Goal: Transaction & Acquisition: Book appointment/travel/reservation

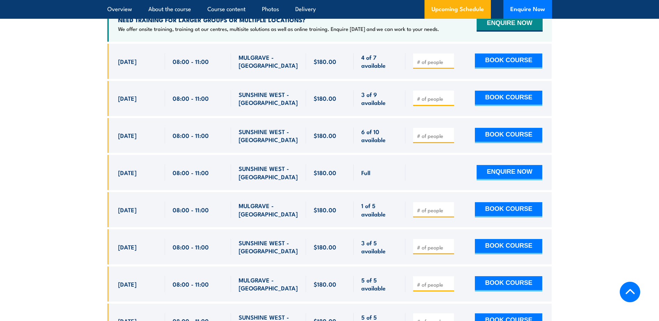
scroll to position [1200, 0]
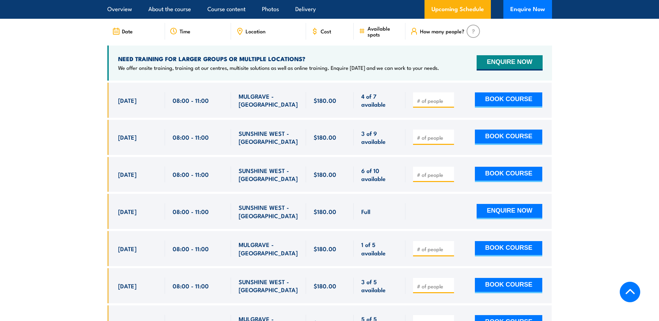
drag, startPoint x: 523, startPoint y: 126, endPoint x: 450, endPoint y: 119, distance: 72.9
click at [453, 120] on div at bounding box center [478, 137] width 146 height 35
click at [443, 134] on input "number" at bounding box center [434, 137] width 35 height 7
click at [448, 134] on input "1" at bounding box center [434, 137] width 35 height 7
click at [449, 134] on input "1" at bounding box center [434, 137] width 35 height 7
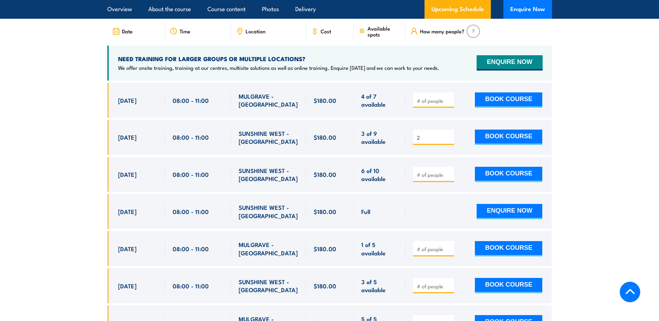
type input "2"
click at [447, 134] on input "2" at bounding box center [434, 137] width 35 height 7
click at [505, 131] on button "BOOK COURSE" at bounding box center [508, 137] width 67 height 15
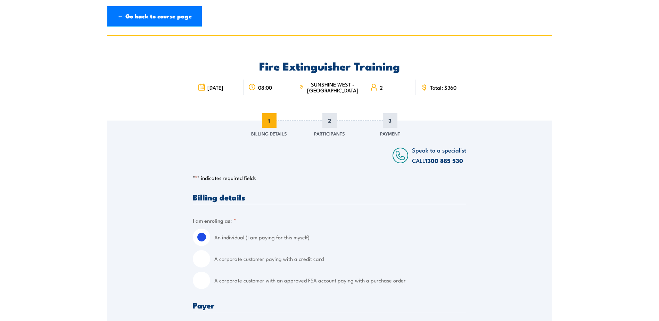
click at [203, 259] on input "A corporate customer paying with a credit card" at bounding box center [201, 258] width 17 height 17
radio input "true"
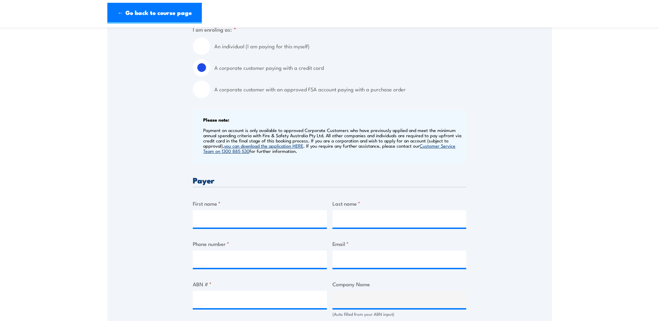
scroll to position [208, 0]
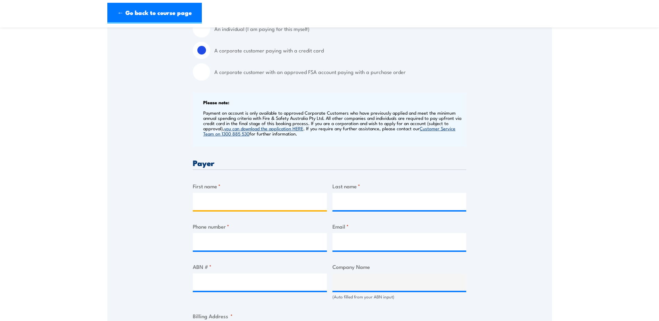
click at [214, 199] on input "First name *" at bounding box center [260, 201] width 134 height 17
type input "Lauren"
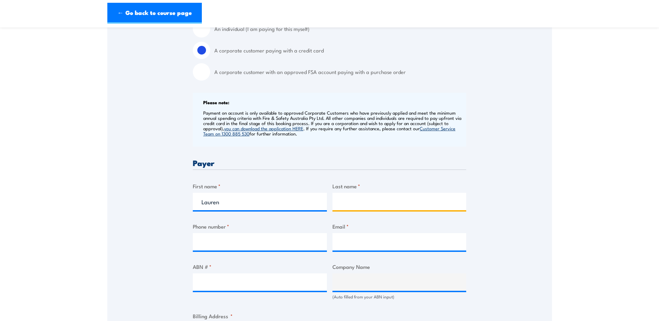
type input "Decis"
type input "0402683430"
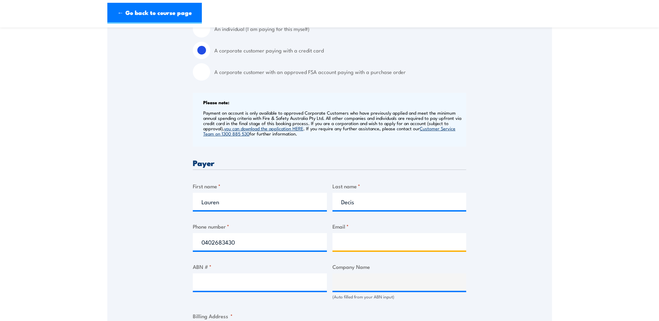
type input "laurendecis@rateaustralia.com.au"
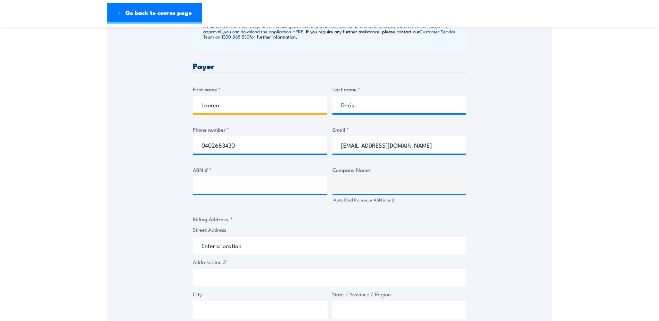
scroll to position [312, 0]
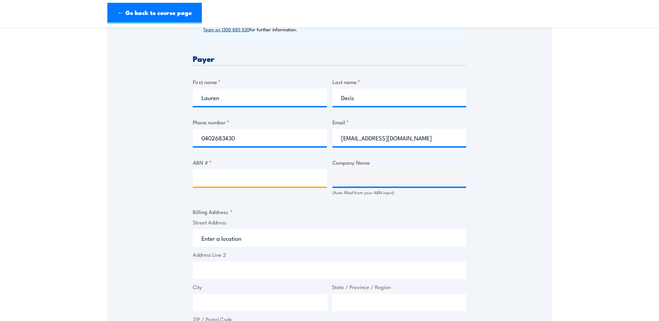
click at [248, 178] on input "ABN # *" at bounding box center [260, 177] width 134 height 17
type input "18076740451"
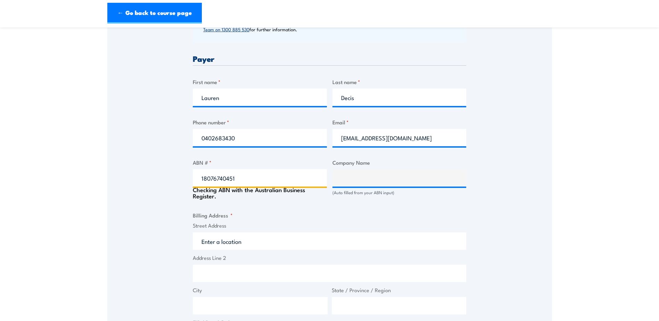
type input "RATE (AUSTRALIA) PTY LTD"
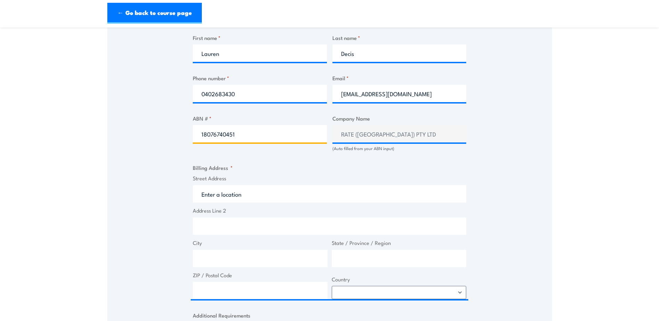
scroll to position [382, 0]
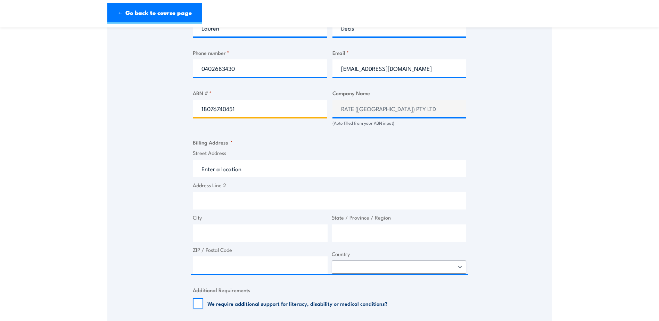
type input "18076740451"
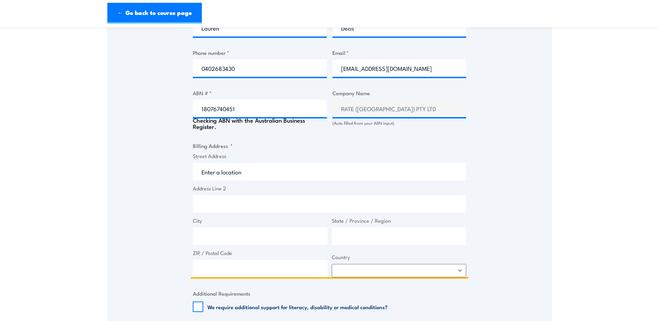
click at [229, 167] on input "Street Address" at bounding box center [329, 171] width 273 height 17
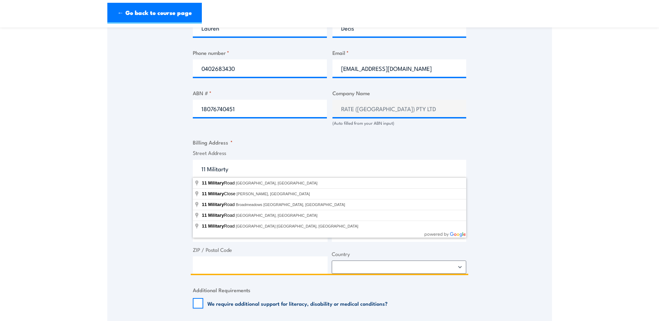
type input "11 Military Road, Broadmeadows VIC, Australia"
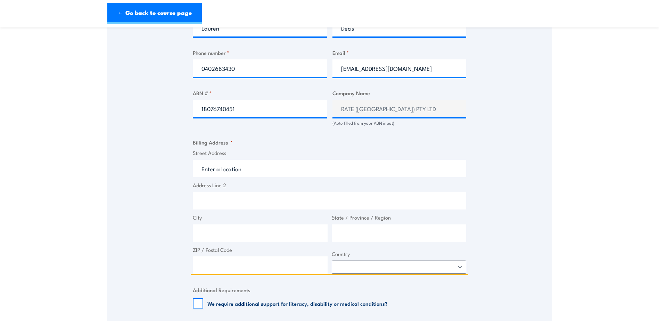
type input "11 Military Rd"
type input "Broadmeadows"
type input "Victoria"
type input "3047"
select select "Australia"
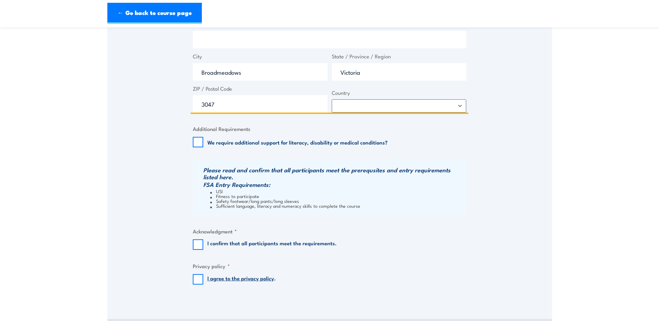
scroll to position [556, 0]
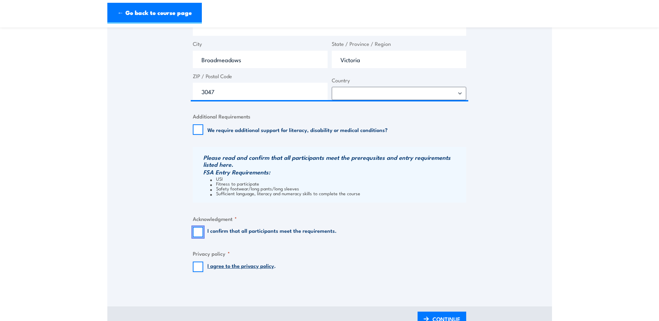
click at [199, 232] on input "I confirm that all participants meet the requirements." at bounding box center [198, 232] width 10 height 10
checkbox input "true"
drag, startPoint x: 199, startPoint y: 267, endPoint x: 206, endPoint y: 268, distance: 7.3
click at [200, 267] on input "I agree to the privacy policy ." at bounding box center [198, 266] width 10 height 10
checkbox input "true"
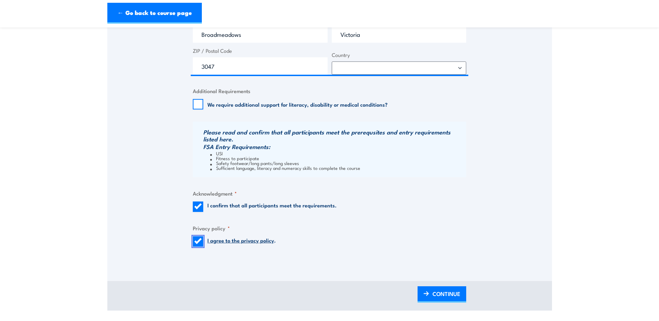
scroll to position [660, 0]
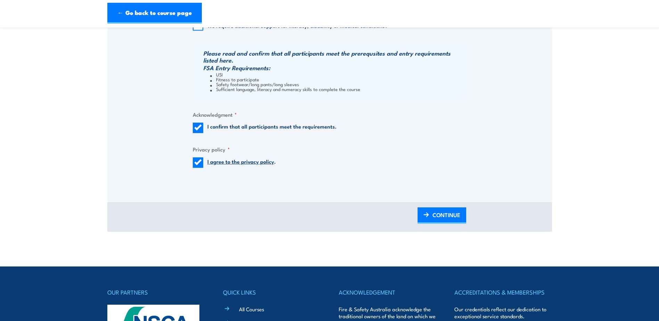
drag, startPoint x: 441, startPoint y: 211, endPoint x: 563, endPoint y: 174, distance: 127.4
click at [442, 211] on span "CONTINUE" at bounding box center [446, 215] width 28 height 18
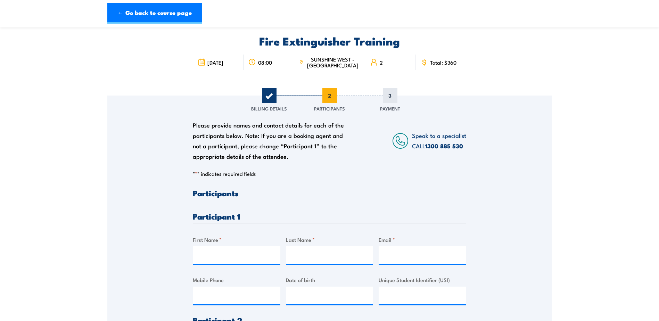
scroll to position [69, 0]
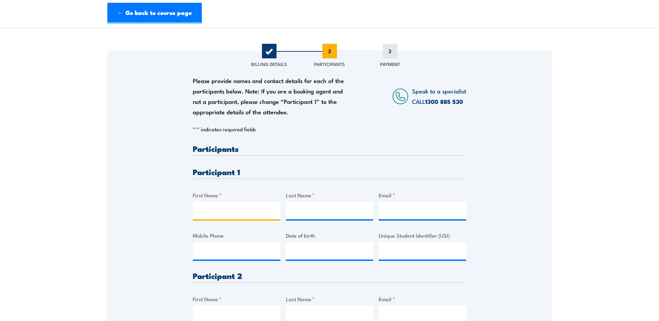
click at [227, 205] on input "First Name *" at bounding box center [236, 210] width 87 height 17
type input "Boris"
type input "D"
type input "Fedoran"
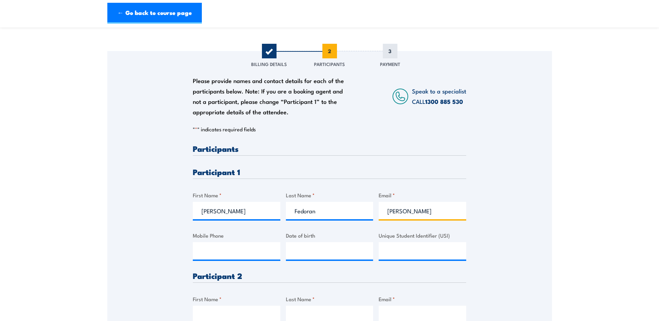
click input "Submit" at bounding box center [0, 0] width 0 height 0
type input "borisfedoran@rateaustralia.com.au"
type input "0498999805"
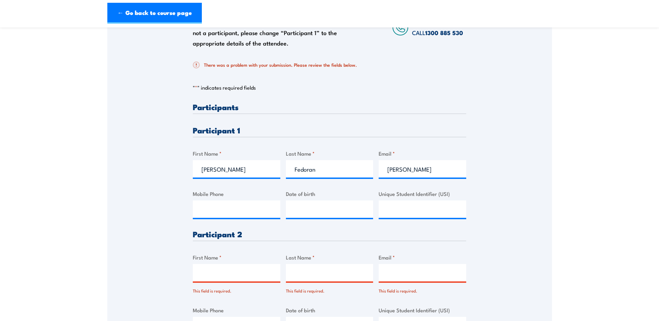
scroll to position [139, 0]
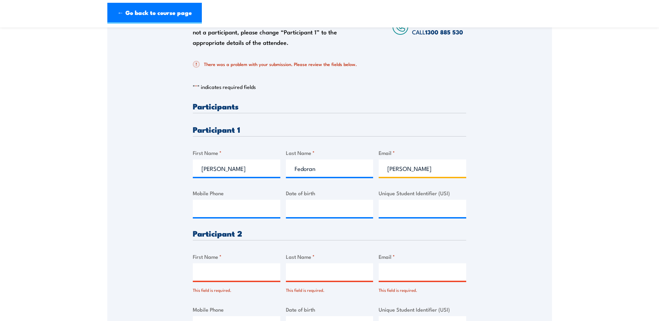
type input "borisfedoran@rateaustralia.com.au"
type input "0498999805"
click at [271, 209] on input "0498999805" at bounding box center [236, 208] width 87 height 17
drag, startPoint x: 509, startPoint y: 232, endPoint x: 487, endPoint y: 221, distance: 24.8
click at [505, 230] on div "Please provide names and contact details for each of the participants below. No…" at bounding box center [329, 165] width 444 height 367
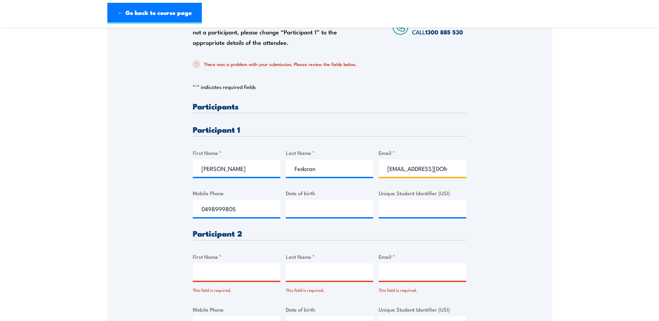
click at [445, 169] on input "borisfedoran@rateaustralia.com.au" at bounding box center [421, 167] width 87 height 17
type input "borisfedoran@rateaustralia.com.au"
click at [244, 212] on input "0498999805" at bounding box center [236, 208] width 87 height 17
type input "0498999805"
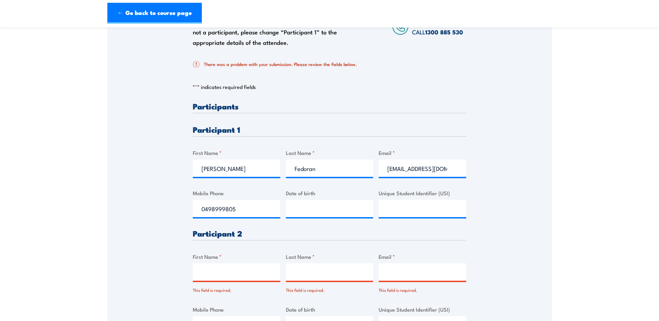
click at [518, 184] on div "Please provide names and contact details for each of the participants below. No…" at bounding box center [329, 165] width 444 height 367
click at [334, 213] on input "__/__/____" at bounding box center [329, 208] width 87 height 17
click at [296, 207] on input "__/__/____" at bounding box center [329, 208] width 87 height 17
type input "02/01/1990"
click at [506, 251] on div "Please provide names and contact details for each of the participants below. No…" at bounding box center [329, 165] width 444 height 367
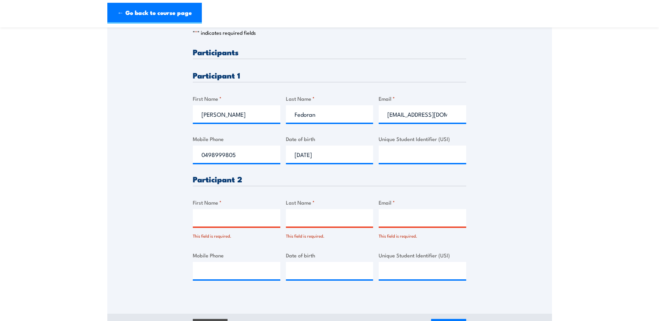
scroll to position [208, 0]
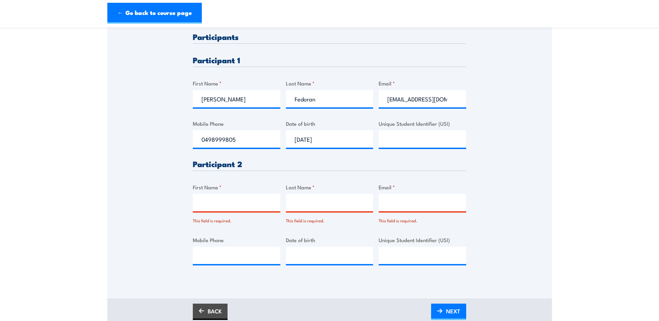
click at [235, 200] on input "First Name *" at bounding box center [236, 202] width 87 height 17
type input "Steven"
type input "Kovacs"
type input "jamescations@rateaustralia.com.au"
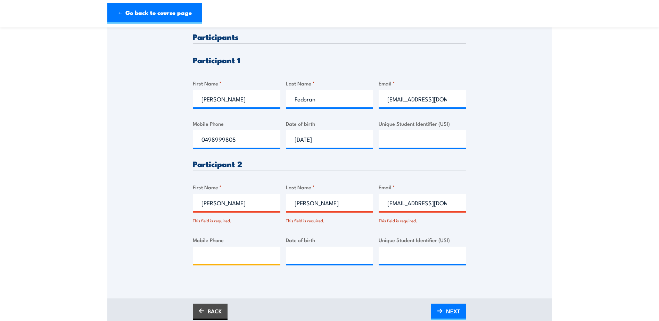
type input "0432055616"
click at [339, 259] on input "__/__/____" at bounding box center [329, 255] width 87 height 17
click at [295, 254] on input "__/__/____" at bounding box center [329, 255] width 87 height 17
type input "07/08/1979"
click at [355, 285] on div "Please provide names and contact details for each of the participants below. No…" at bounding box center [329, 105] width 444 height 386
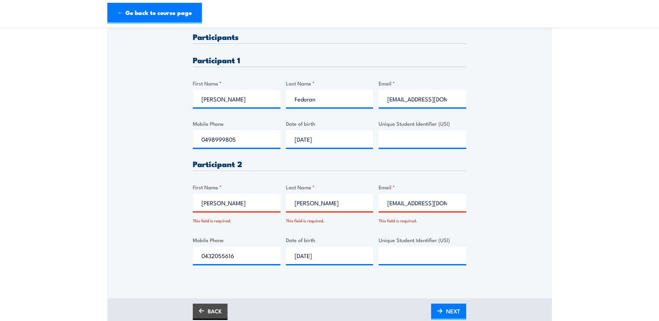
click at [319, 203] on input "Kovacs" at bounding box center [329, 202] width 87 height 17
type input "Kovacs"
click at [267, 198] on input "Steven" at bounding box center [236, 202] width 87 height 17
type input "Steven"
click at [233, 259] on input "0432055616" at bounding box center [236, 255] width 87 height 17
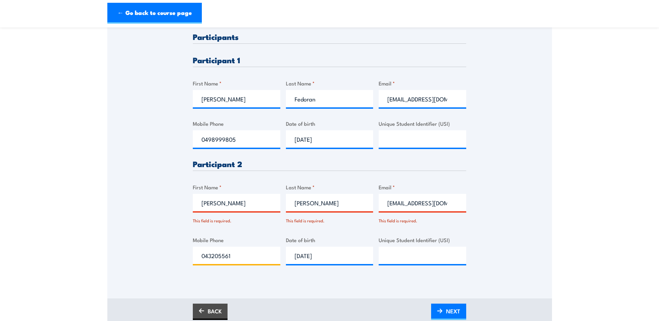
type input "0432055616"
click at [433, 199] on input "jamescations@rateaustralia.com.au" at bounding box center [421, 202] width 87 height 17
drag, startPoint x: 387, startPoint y: 202, endPoint x: 493, endPoint y: 218, distance: 106.7
click at [493, 218] on div "Please provide names and contact details for each of the participants below. No…" at bounding box center [329, 95] width 444 height 367
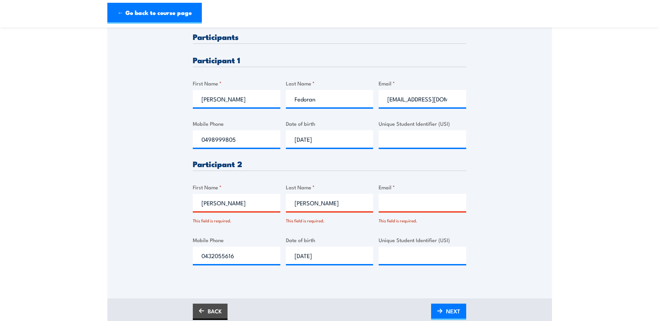
scroll to position [0, 0]
type input "stevenkovacs@rateaustralia.com.au"
drag, startPoint x: 238, startPoint y: 256, endPoint x: 216, endPoint y: 234, distance: 30.7
click at [232, 249] on input "0432055616" at bounding box center [236, 255] width 87 height 17
type input "0"
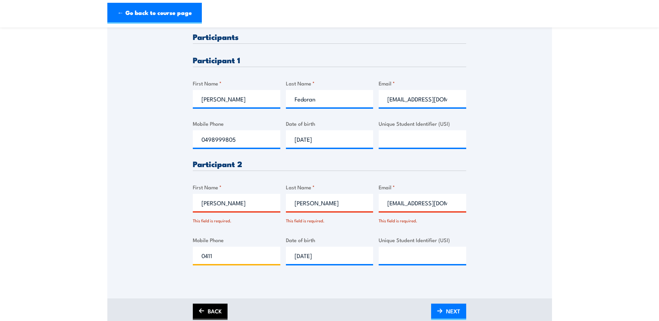
type input "0411747787"
drag, startPoint x: 546, startPoint y: 219, endPoint x: 548, endPoint y: 225, distance: 6.1
click at [547, 219] on div "Please provide names and contact details for each of the participants below. No…" at bounding box center [329, 95] width 444 height 367
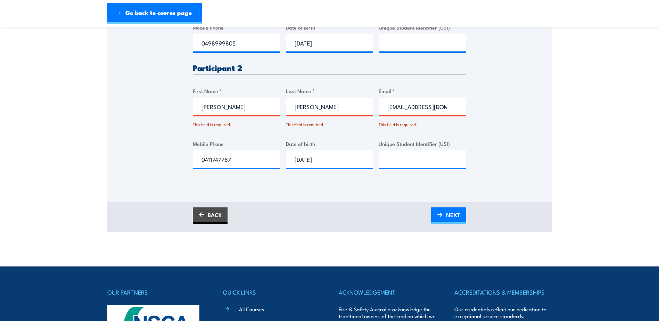
scroll to position [312, 0]
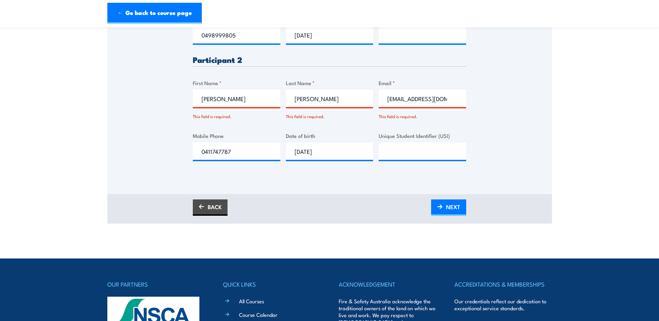
click at [459, 216] on div "BACK NEXT" at bounding box center [329, 209] width 444 height 30
click at [451, 206] on span "NEXT" at bounding box center [453, 207] width 14 height 18
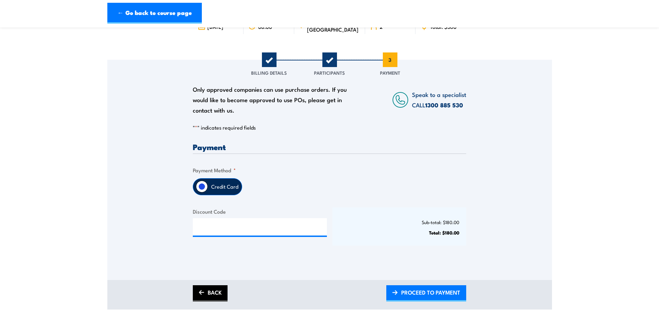
scroll to position [35, 0]
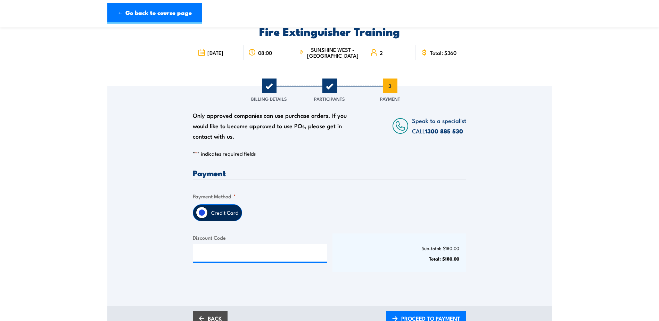
drag, startPoint x: 225, startPoint y: 211, endPoint x: 281, endPoint y: 194, distance: 59.0
click at [225, 211] on label "Credit Card" at bounding box center [225, 213] width 34 height 16
click at [208, 211] on input "Credit Card" at bounding box center [202, 213] width 12 height 12
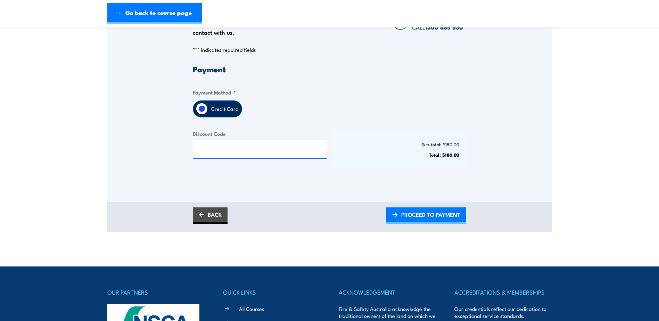
scroll to position [139, 0]
click at [427, 214] on span "PROCEED TO PAYMENT" at bounding box center [430, 214] width 59 height 18
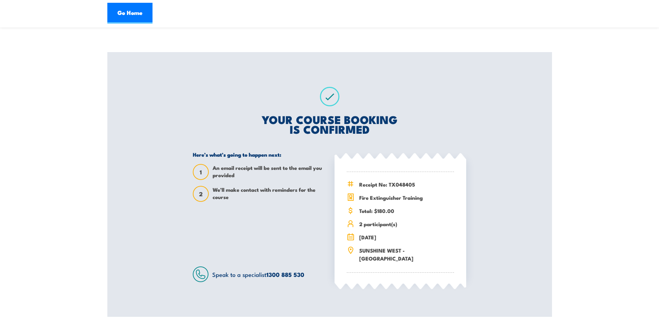
scroll to position [69, 0]
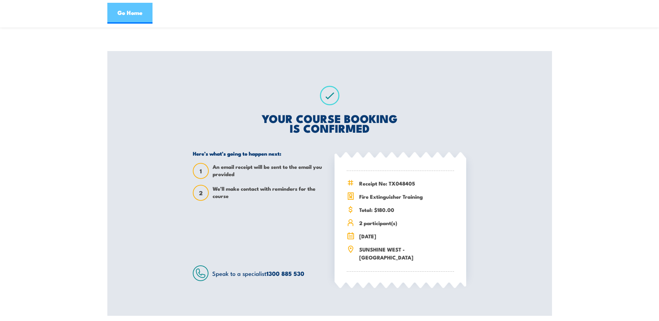
drag, startPoint x: 128, startPoint y: 14, endPoint x: 136, endPoint y: 19, distance: 9.8
click at [128, 15] on link "Go Home" at bounding box center [129, 13] width 45 height 21
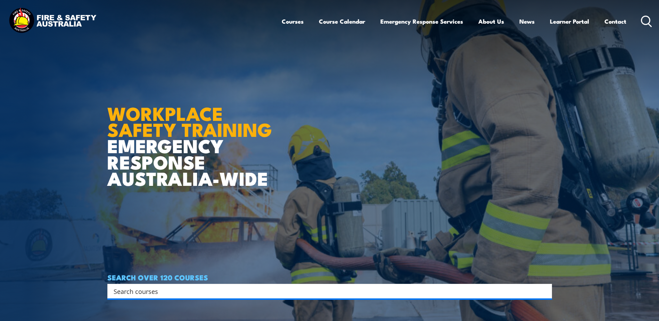
click at [645, 20] on icon at bounding box center [646, 21] width 11 height 11
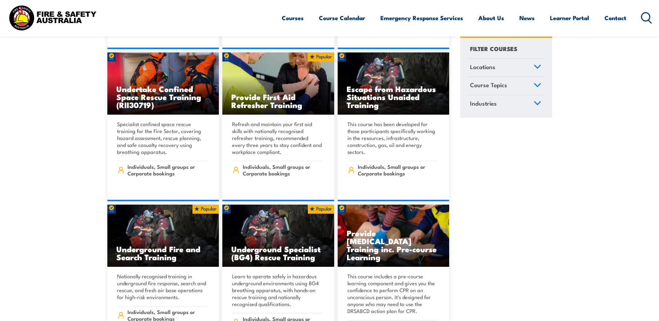
scroll to position [208, 0]
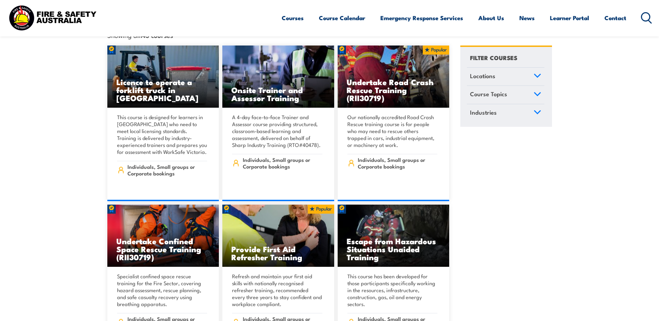
drag, startPoint x: 644, startPoint y: 20, endPoint x: 640, endPoint y: 25, distance: 6.9
click at [644, 20] on icon at bounding box center [646, 17] width 11 height 11
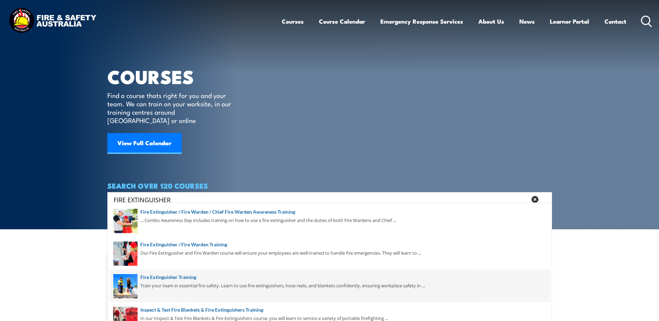
type input "FIRE EXTINGUISHER"
click at [198, 292] on span at bounding box center [329, 285] width 440 height 33
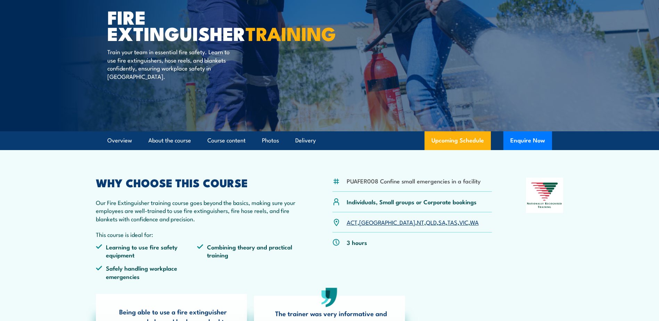
scroll to position [69, 0]
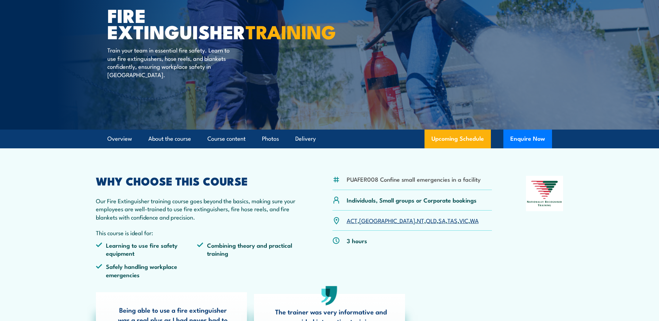
click at [459, 223] on link "VIC" at bounding box center [463, 220] width 9 height 8
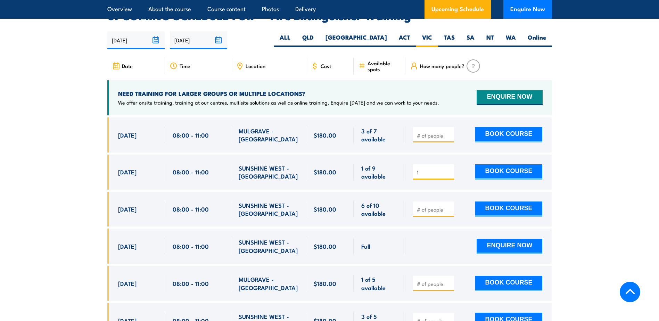
type input "1"
click at [448, 169] on input "1" at bounding box center [434, 172] width 35 height 7
click at [495, 164] on button "BOOK COURSE" at bounding box center [508, 171] width 67 height 15
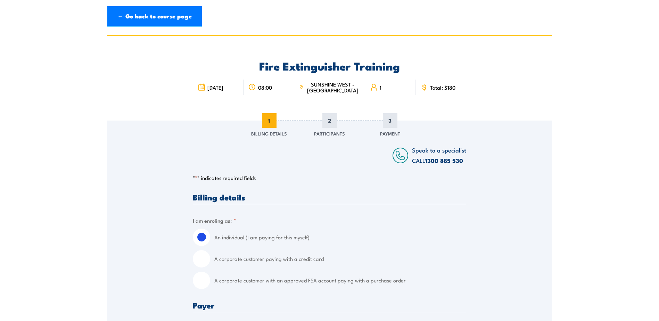
drag, startPoint x: 200, startPoint y: 260, endPoint x: 203, endPoint y: 262, distance: 4.0
click at [200, 260] on input "A corporate customer paying with a credit card" at bounding box center [201, 258] width 17 height 17
radio input "true"
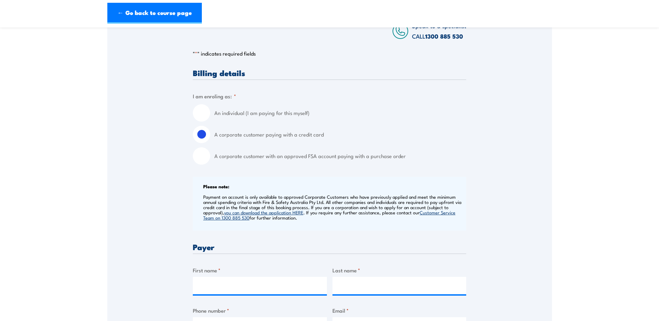
scroll to position [208, 0]
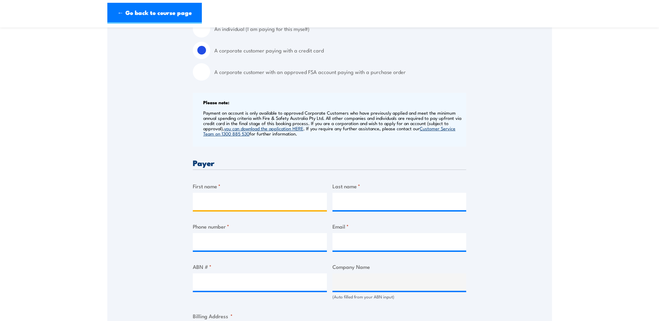
click at [220, 201] on input "First name *" at bounding box center [260, 201] width 134 height 17
type input "Lauren"
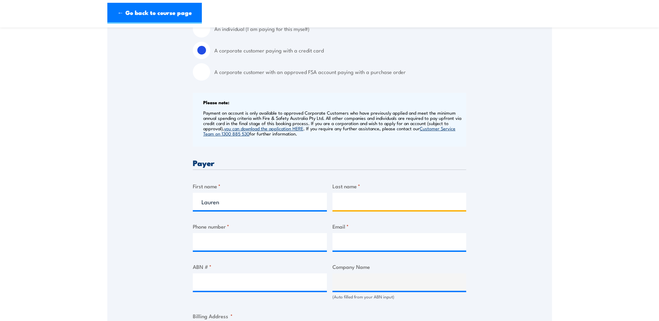
type input "Decis"
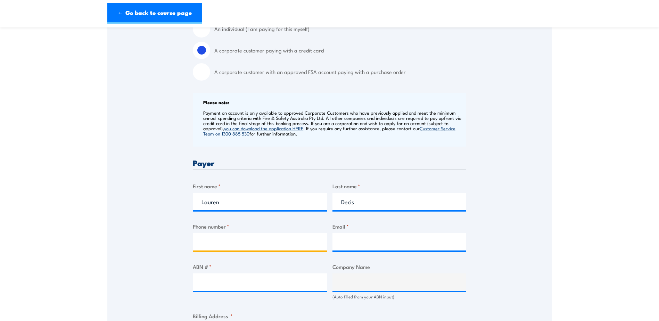
type input "0402683430"
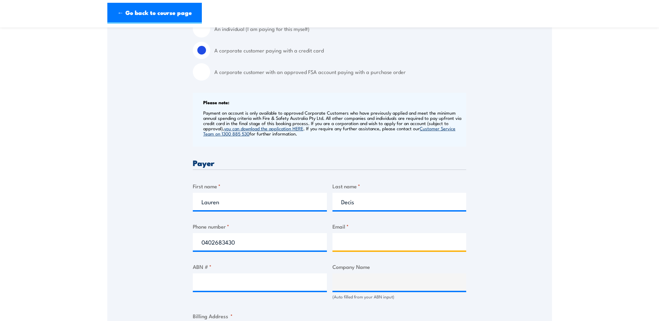
type input "laurendecis@rateaustralia.com.au"
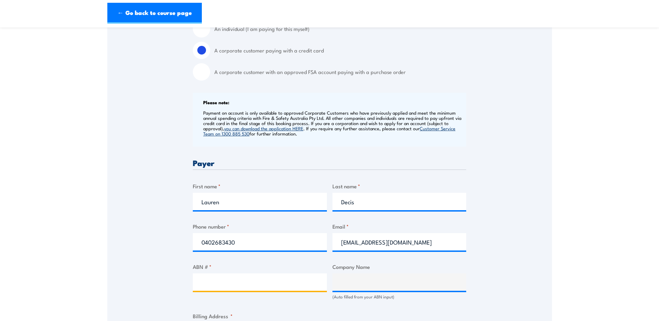
click at [258, 275] on input "ABN # *" at bounding box center [260, 281] width 134 height 17
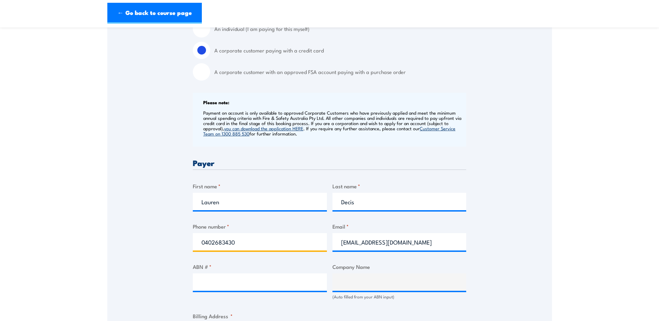
click at [243, 247] on input "0402683430" at bounding box center [260, 241] width 134 height 17
type input "0402683430"
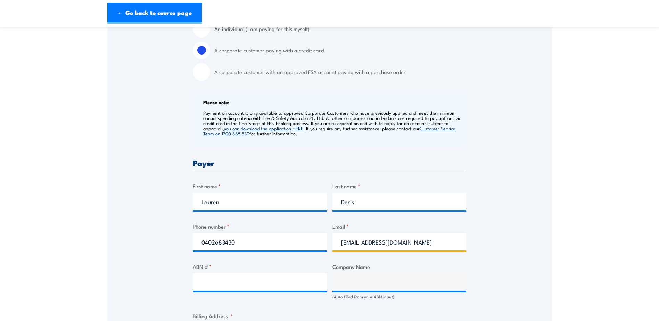
click at [440, 245] on input "laurendecis@rateaustralia.com.au" at bounding box center [399, 241] width 134 height 17
type input "laurendecis@rateaustralia.com.aU"
click at [301, 266] on label "ABN # *" at bounding box center [260, 266] width 134 height 8
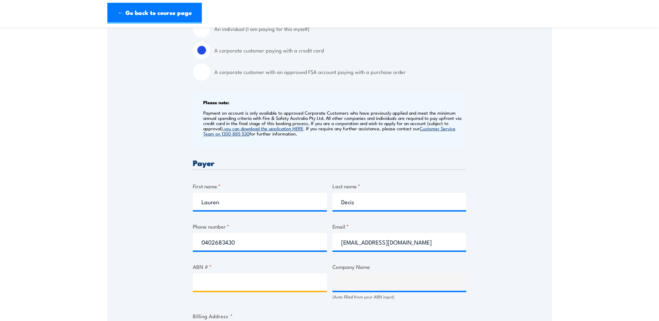
click at [301, 273] on input "ABN # *" at bounding box center [260, 281] width 134 height 17
click at [381, 210] on div "Decis" at bounding box center [399, 201] width 134 height 17
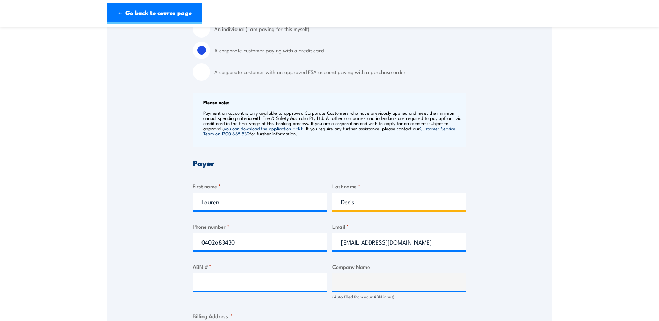
drag, startPoint x: 377, startPoint y: 203, endPoint x: 373, endPoint y: 203, distance: 4.5
type input "Decis"
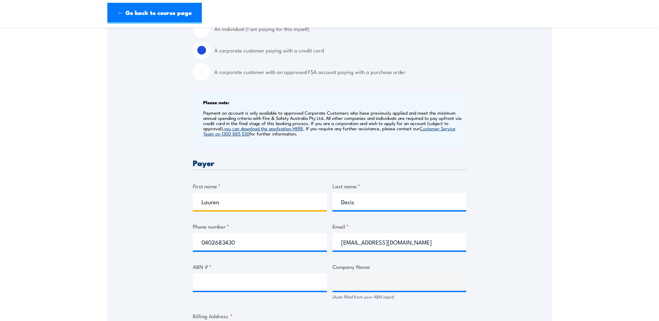
click at [234, 202] on input "Lauren" at bounding box center [260, 201] width 134 height 17
type input "Lauren"
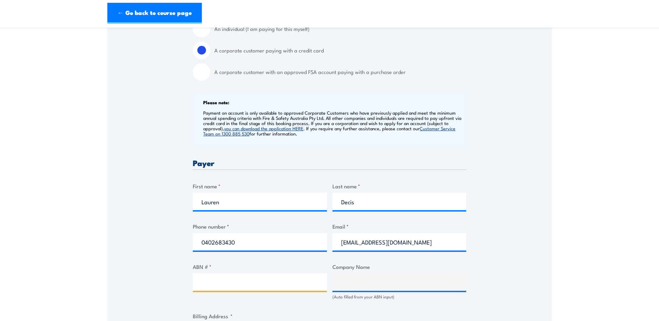
click at [287, 282] on input "ABN # *" at bounding box center [260, 281] width 134 height 17
type input "18076740451"
type input "RATE (AUSTRALIA) PTY LTD"
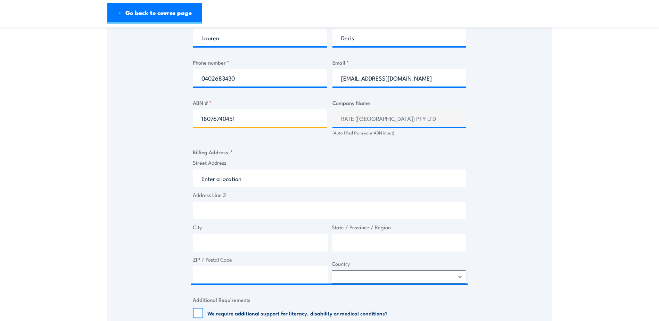
scroll to position [382, 0]
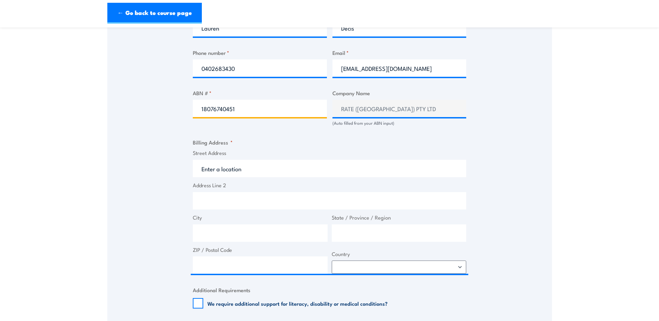
type input "18076740451"
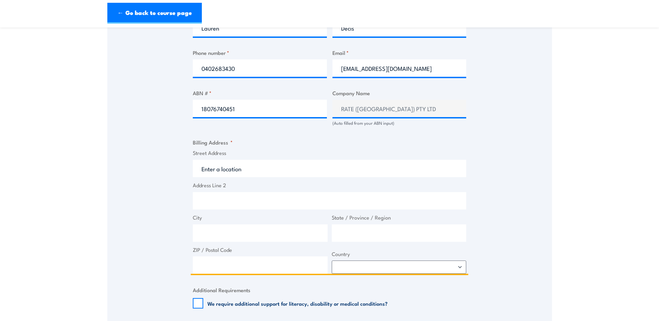
click at [206, 167] on input "Street Address" at bounding box center [329, 168] width 273 height 17
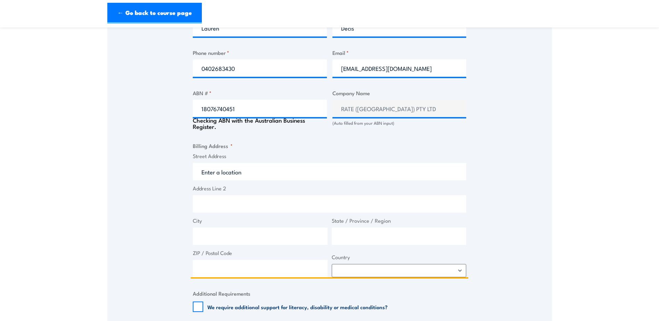
click at [205, 171] on input "Street Address" at bounding box center [329, 171] width 273 height 17
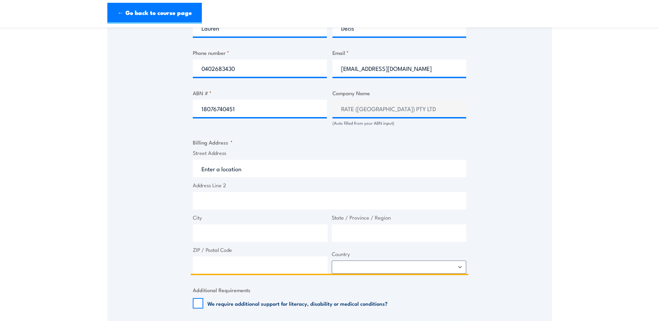
click at [205, 173] on input "Street Address" at bounding box center [329, 168] width 273 height 17
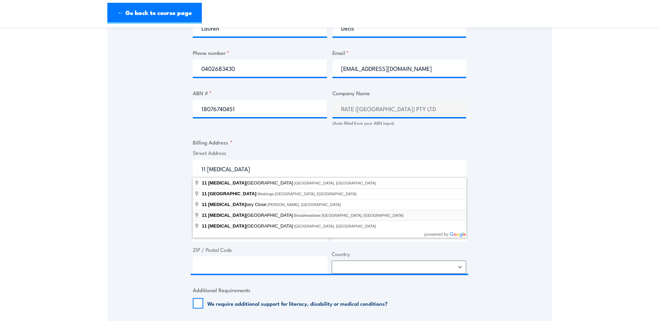
type input "11 Military Road, Broadmeadows VIC, Australia"
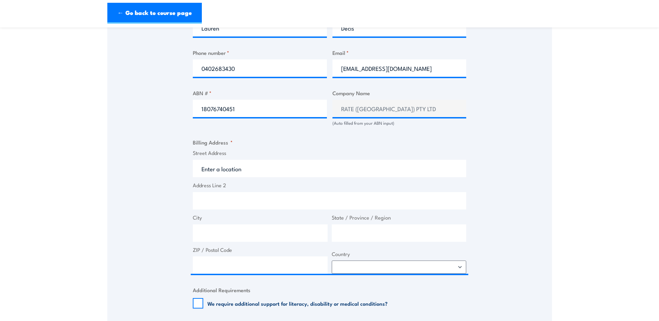
type input "11 Military Rd"
type input "Broadmeadows"
type input "Victoria"
type input "3047"
select select "Australia"
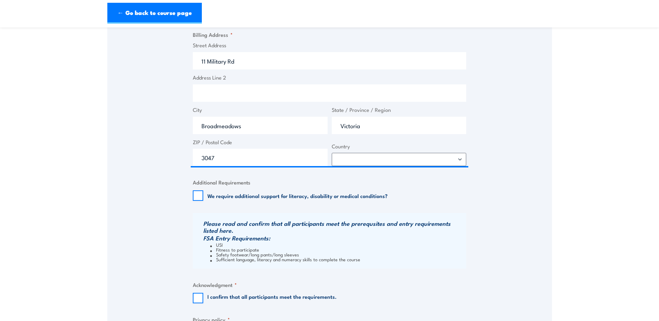
scroll to position [521, 0]
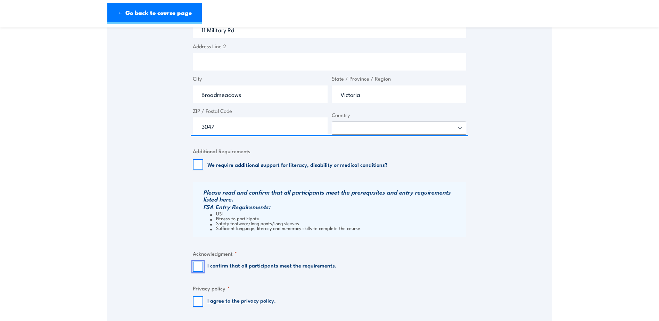
click at [198, 267] on input "I confirm that all participants meet the requirements." at bounding box center [198, 266] width 10 height 10
checkbox input "true"
click at [195, 301] on input "I agree to the privacy policy ." at bounding box center [198, 301] width 10 height 10
checkbox input "true"
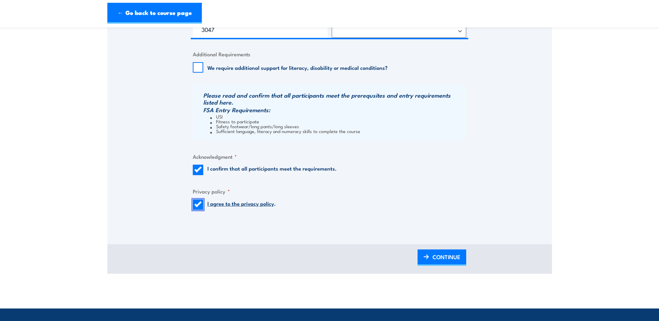
scroll to position [660, 0]
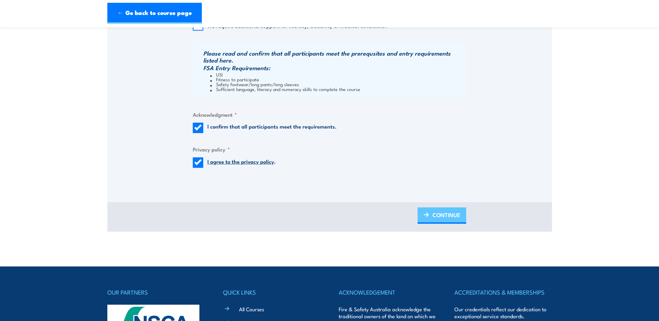
click at [452, 219] on span "CONTINUE" at bounding box center [446, 215] width 28 height 18
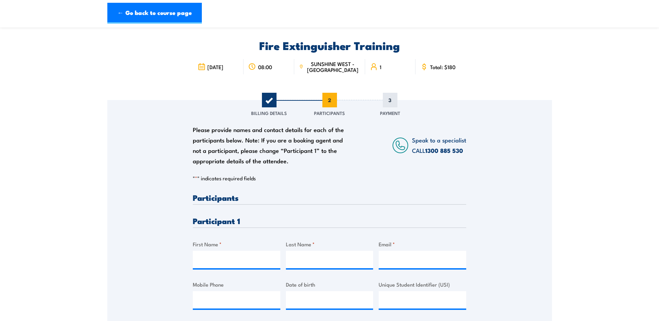
scroll to position [35, 0]
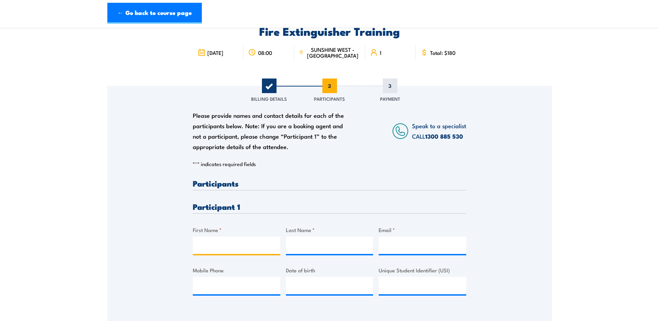
click at [218, 242] on input "First Name *" at bounding box center [236, 244] width 87 height 17
click at [220, 244] on input "Ash" at bounding box center [236, 244] width 87 height 17
type input "Ashley"
type input "Barron"
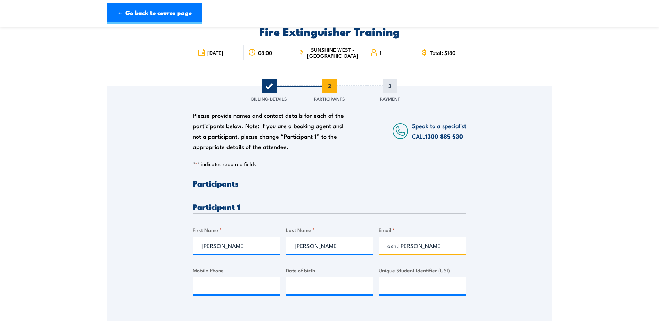
drag, startPoint x: 417, startPoint y: 249, endPoint x: 380, endPoint y: 247, distance: 37.2
click at [380, 247] on input "ash.barron" at bounding box center [421, 244] width 87 height 17
paste input "Hi Kate, I have attached the receipts for Pinnacle Training for James and Steve…"
type input "Hi Kate, I have attached the receipts for Pinnacle Training for James and Steve…"
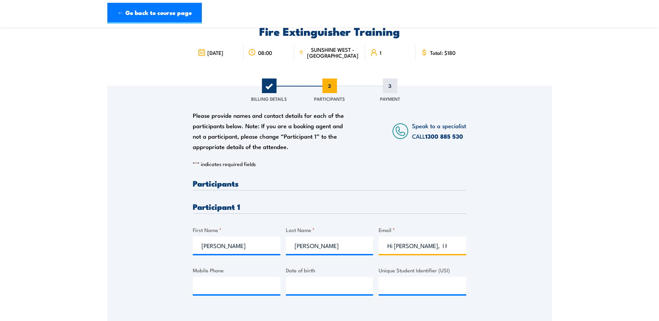
drag, startPoint x: 456, startPoint y: 246, endPoint x: 327, endPoint y: 239, distance: 128.7
click at [328, 237] on div "Please provide names and contact details for each of the participants below. No…" at bounding box center [329, 242] width 273 height 127
click at [404, 247] on input "Email *" at bounding box center [421, 244] width 87 height 17
paste input "ash@indelec.net.au"
type input "ash@indelec.net.au"
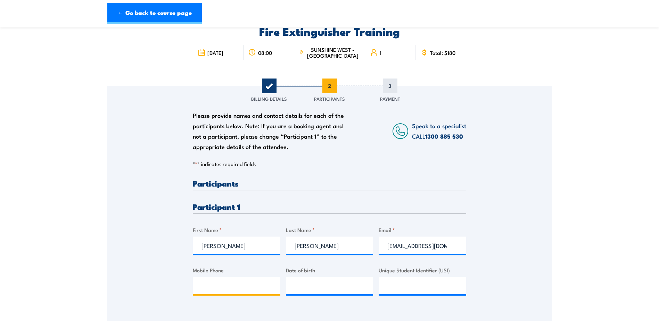
click at [228, 285] on input "Mobile Phone" at bounding box center [236, 285] width 87 height 17
type input "0410414353"
type input "__/__/____"
click at [312, 286] on input "__/__/____" at bounding box center [329, 285] width 87 height 17
click at [290, 287] on input "__/__/____" at bounding box center [329, 285] width 87 height 17
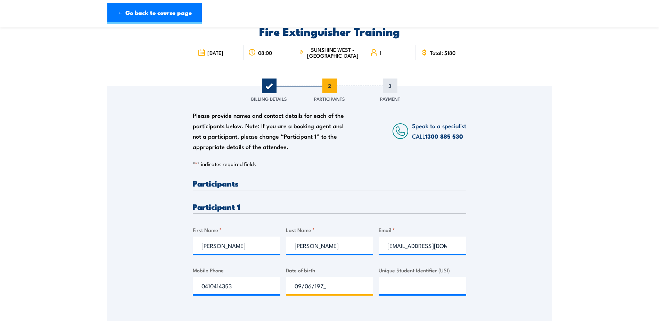
type input "09/06/1972"
click at [493, 269] on div "Please provide names and contact details for each of the participants below. No…" at bounding box center [329, 197] width 444 height 223
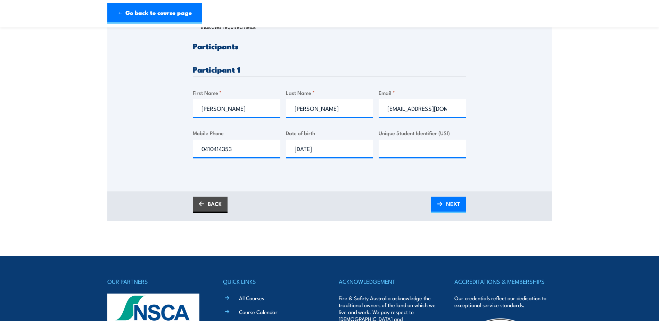
scroll to position [174, 0]
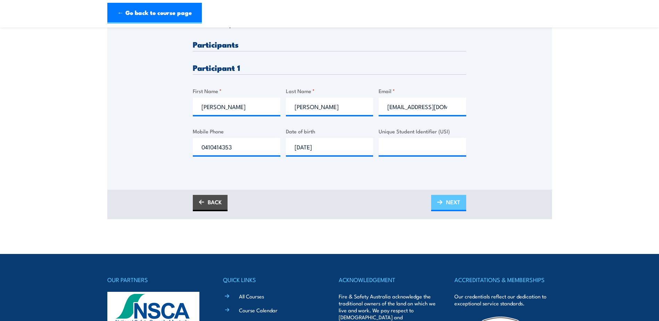
click at [452, 200] on span "NEXT" at bounding box center [453, 202] width 14 height 18
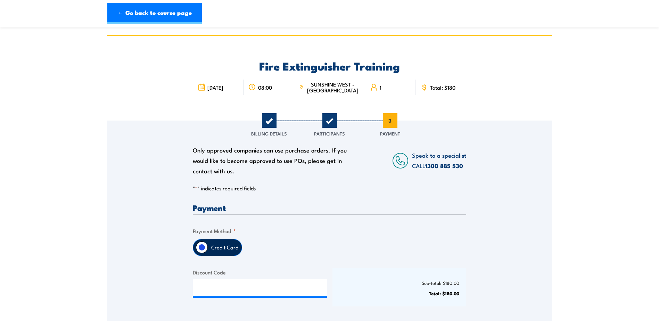
scroll to position [0, 0]
drag, startPoint x: 230, startPoint y: 245, endPoint x: 235, endPoint y: 245, distance: 5.6
click at [230, 245] on label "Credit Card" at bounding box center [225, 247] width 34 height 16
click at [208, 245] on input "Credit Card" at bounding box center [202, 247] width 12 height 12
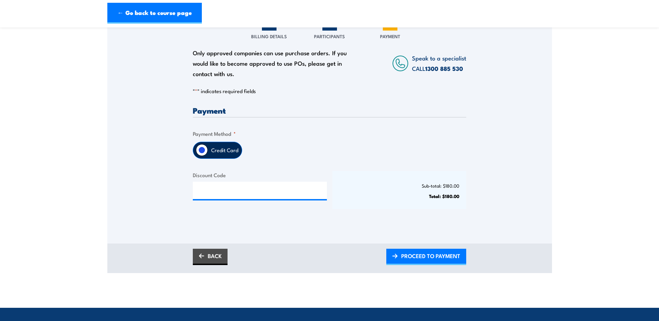
scroll to position [104, 0]
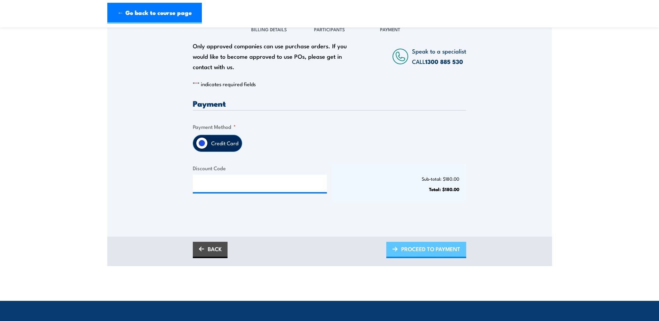
click at [426, 252] on span "PROCEED TO PAYMENT" at bounding box center [430, 249] width 59 height 18
click at [451, 250] on span "PLEASE WAIT..." at bounding box center [441, 249] width 39 height 18
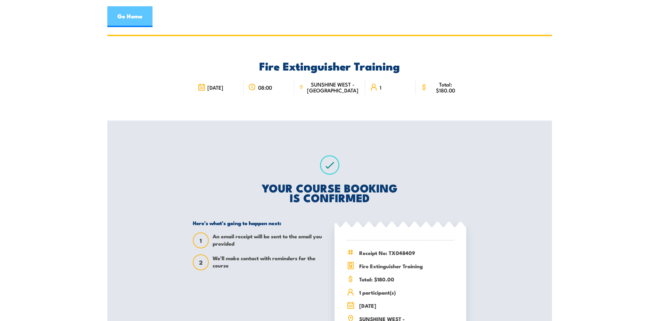
click at [129, 16] on link "Go Home" at bounding box center [129, 16] width 45 height 21
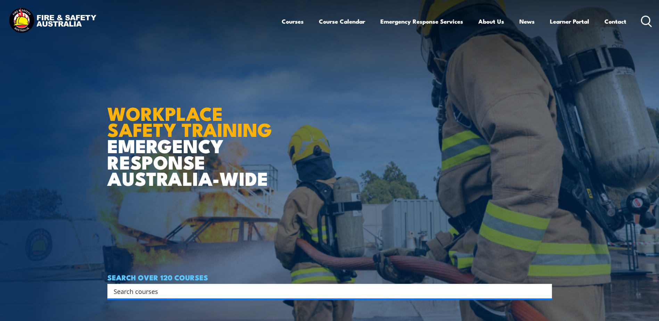
click at [643, 20] on icon at bounding box center [646, 21] width 11 height 11
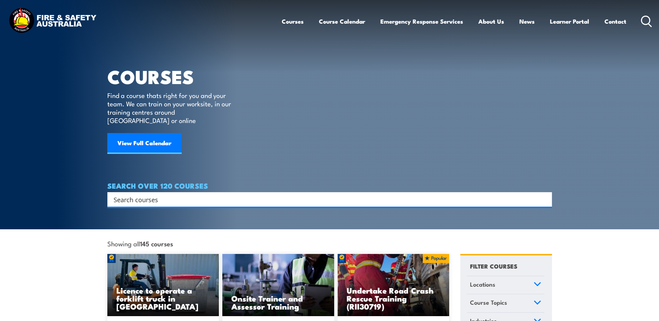
click at [143, 194] on input "Search input" at bounding box center [325, 199] width 423 height 10
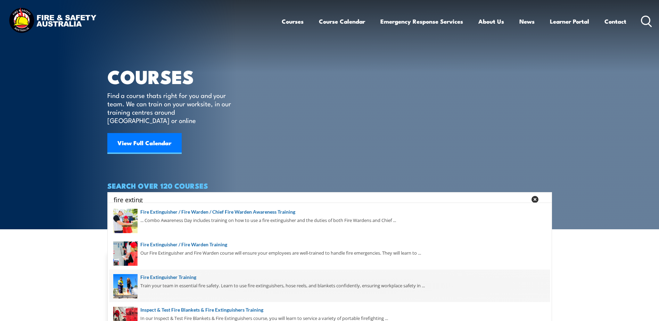
type input "fire exting"
click at [168, 290] on span at bounding box center [329, 285] width 440 height 33
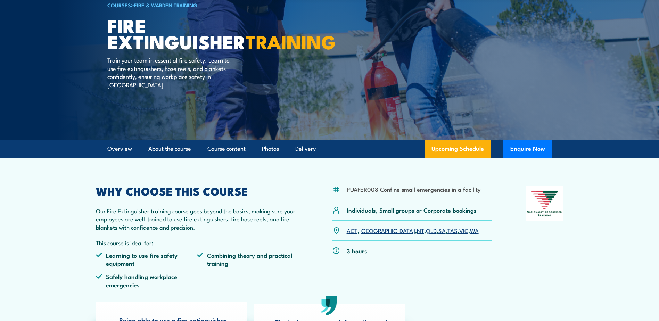
scroll to position [69, 0]
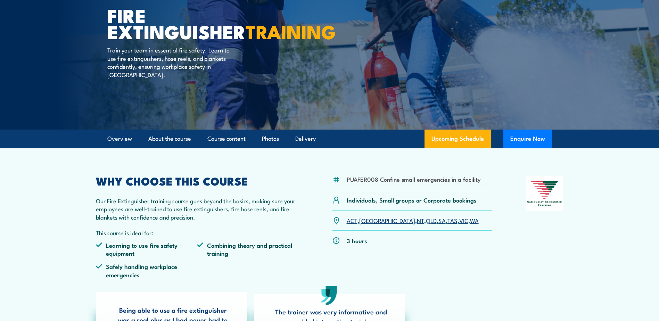
click at [459, 221] on link "VIC" at bounding box center [463, 220] width 9 height 8
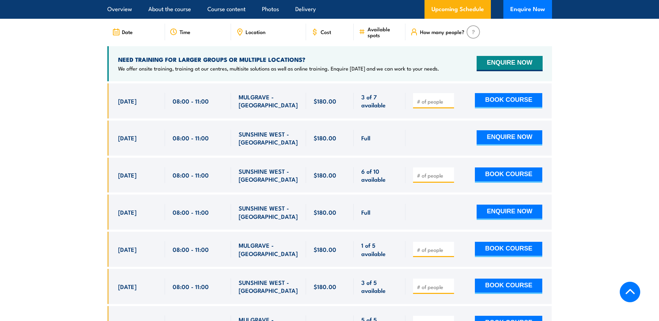
scroll to position [1200, 0]
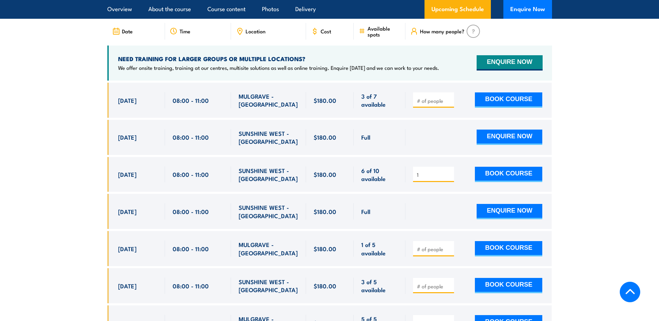
click at [450, 171] on input "1" at bounding box center [434, 174] width 35 height 7
type input "2"
click at [450, 171] on input "2" at bounding box center [434, 174] width 35 height 7
click at [507, 167] on button "BOOK COURSE" at bounding box center [508, 174] width 67 height 15
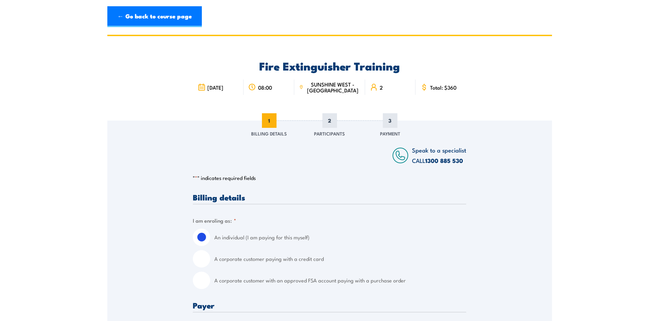
click at [200, 259] on input "A corporate customer paying with a credit card" at bounding box center [201, 258] width 17 height 17
radio input "true"
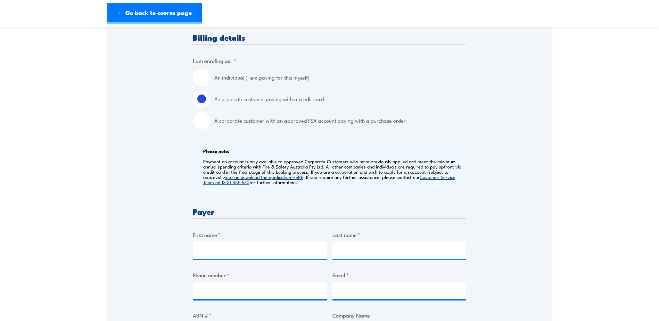
scroll to position [174, 0]
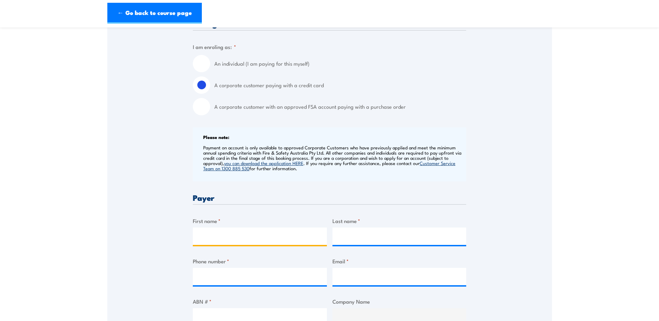
click at [233, 241] on input "First name *" at bounding box center [260, 235] width 134 height 17
type input "j"
type input "Jeremy"
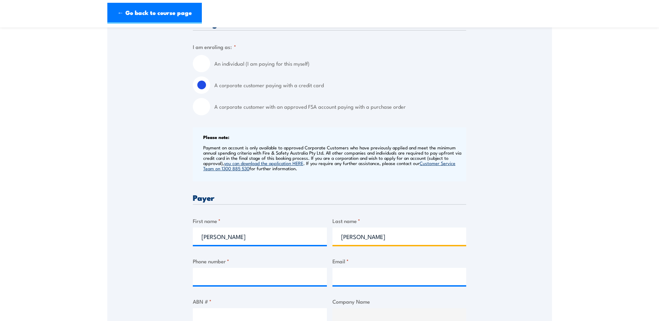
type input "Wilson"
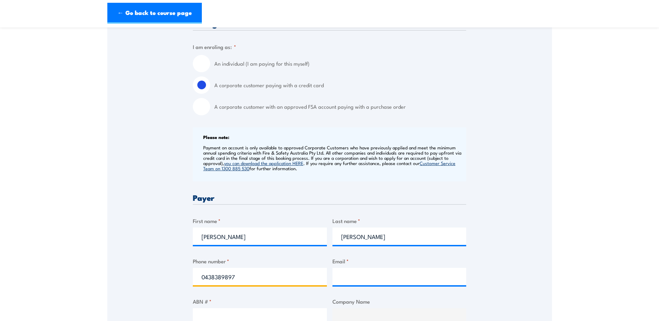
type input "0438389897"
click at [502, 226] on div "Speak to a specialist CALL 1300 885 530 CALL 1300 885 530 " * " indicates requi…" at bounding box center [329, 308] width 444 height 722
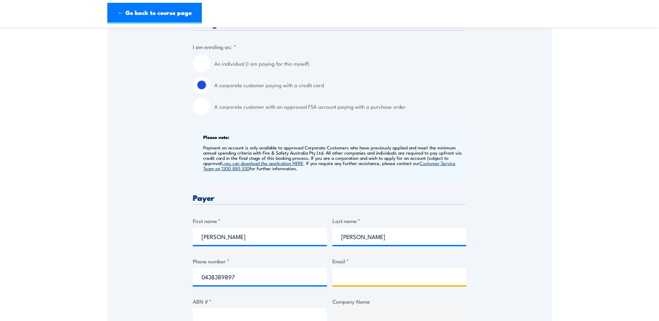
click at [388, 279] on input "Email *" at bounding box center [399, 276] width 134 height 17
click at [144, 278] on div "Speak to a specialist CALL 1300 885 530 CALL 1300 885 530 " * " indicates requi…" at bounding box center [329, 308] width 444 height 722
click at [356, 274] on input "Email *" at bounding box center [399, 276] width 134 height 17
click at [492, 247] on div "Speak to a specialist CALL 1300 885 530 CALL 1300 885 530 " * " indicates requi…" at bounding box center [329, 308] width 444 height 722
click at [388, 280] on input "jer" at bounding box center [399, 276] width 134 height 17
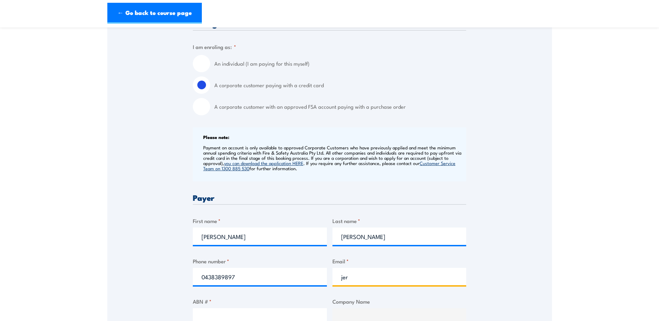
type input "jeremywilson@rateaustralia.com.au"
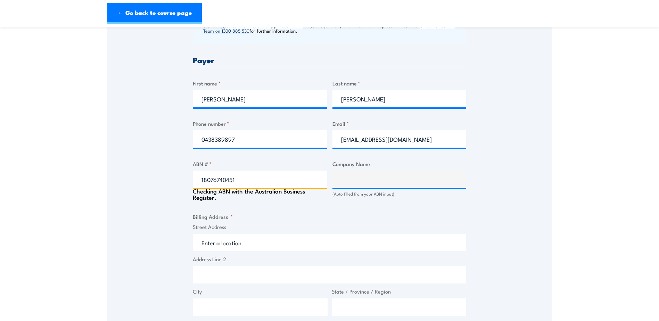
scroll to position [317, 0]
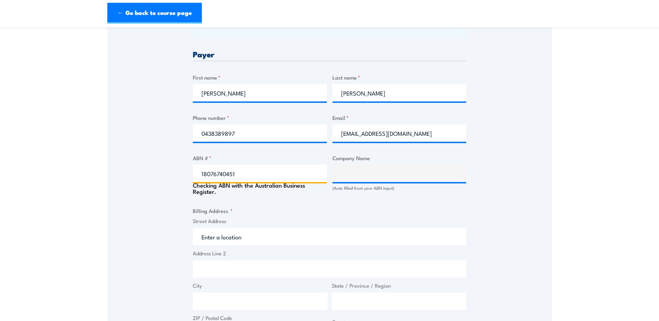
type input "18076740451"
drag, startPoint x: 324, startPoint y: 209, endPoint x: 328, endPoint y: 204, distance: 6.4
click at [325, 208] on fieldset "Billing Address * Street Address Address Line 2 City State / Province / Region …" at bounding box center [329, 274] width 273 height 135
type input "RATE (AUSTRALIA) PTY LTD"
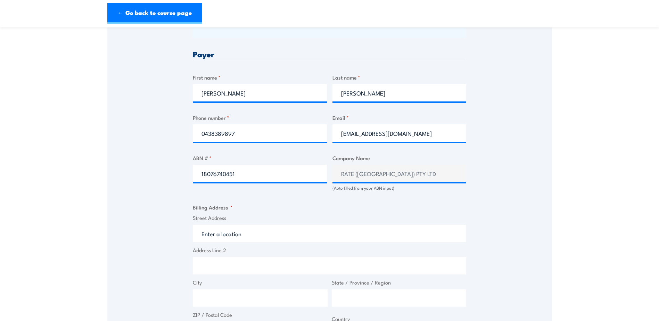
click at [236, 235] on input "Street Address" at bounding box center [329, 233] width 273 height 17
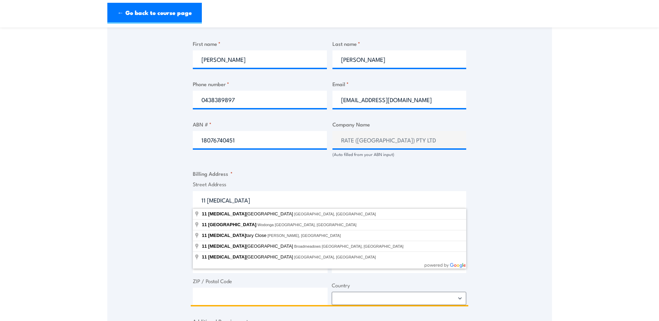
scroll to position [352, 0]
type input "11 Military Road, Broadmeadows VIC, Australia"
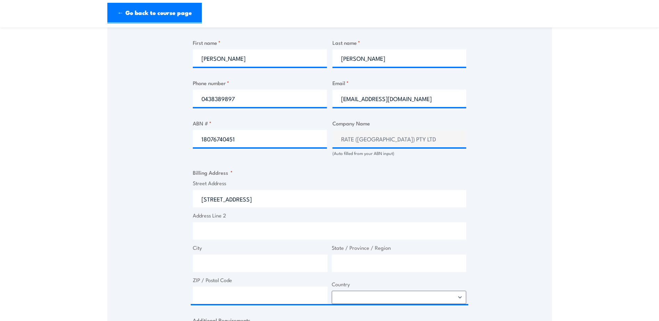
drag, startPoint x: 229, startPoint y: 244, endPoint x: 276, endPoint y: 247, distance: 46.6
type input "11 Military Rd"
type input "Broadmeadows"
type input "Victoria"
type input "3047"
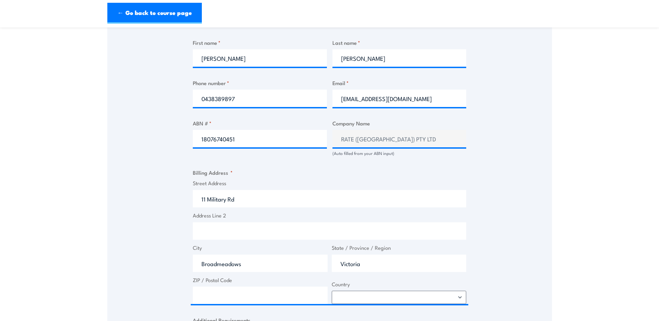
select select "Australia"
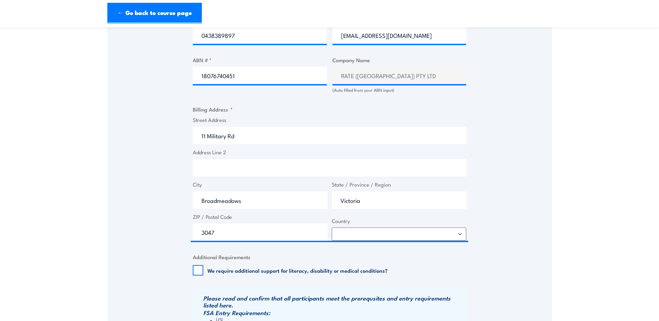
scroll to position [421, 0]
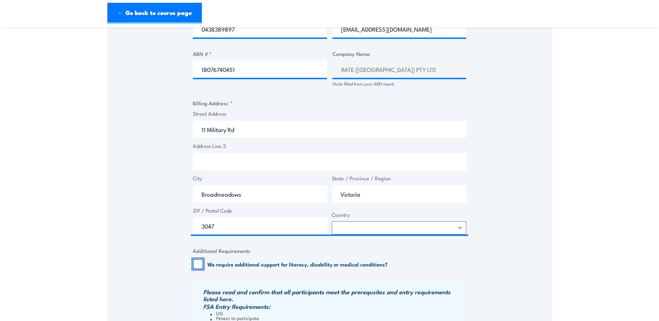
click at [194, 262] on input "We require additional support for literacy, disability or medical conditions?" at bounding box center [198, 264] width 10 height 10
click at [196, 263] on input "We require additional support for literacy, disability or medical conditions?" at bounding box center [198, 264] width 10 height 10
checkbox input "false"
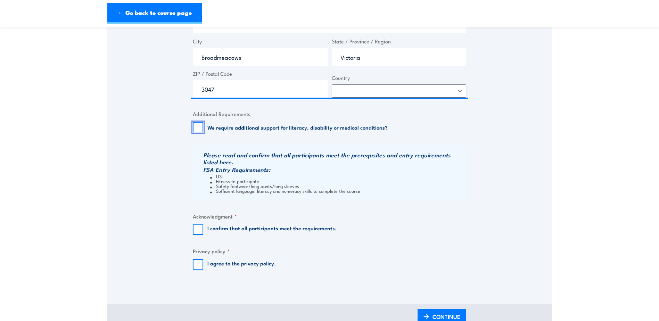
scroll to position [560, 0]
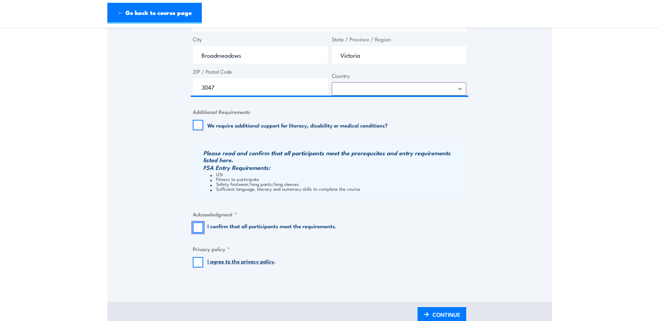
click at [199, 233] on input "I confirm that all participants meet the requirements." at bounding box center [198, 227] width 10 height 10
checkbox input "true"
drag, startPoint x: 195, startPoint y: 266, endPoint x: 264, endPoint y: 276, distance: 68.8
click at [198, 266] on input "I agree to the privacy policy ." at bounding box center [198, 262] width 10 height 10
checkbox input "true"
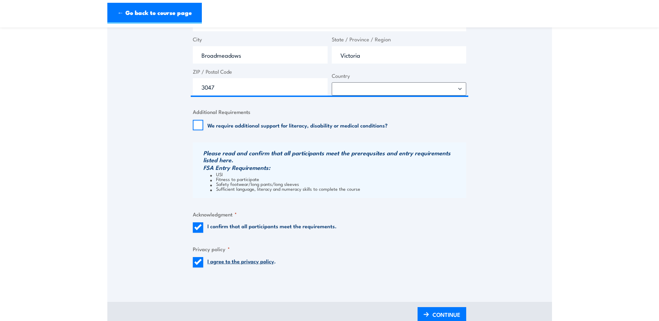
drag, startPoint x: 456, startPoint y: 315, endPoint x: 526, endPoint y: 187, distance: 145.4
click at [456, 315] on span "CONTINUE" at bounding box center [446, 314] width 28 height 18
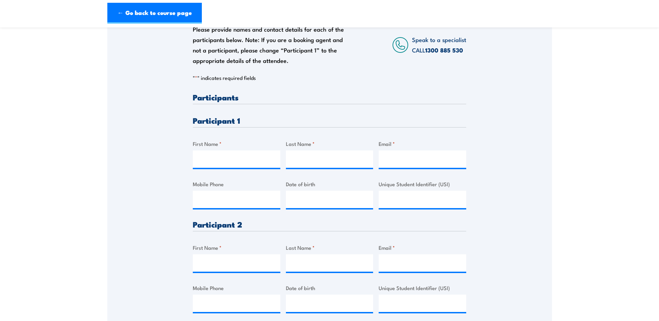
scroll to position [0, 0]
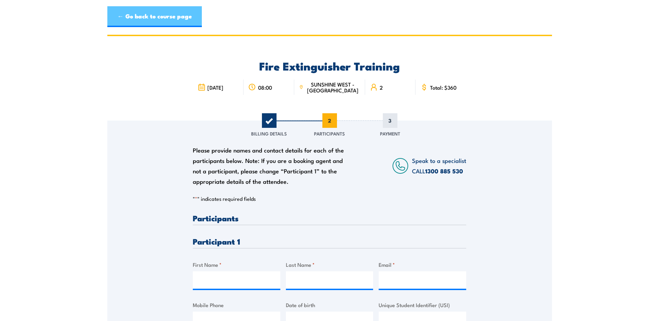
click at [131, 17] on link "← Go back to course page" at bounding box center [154, 16] width 94 height 21
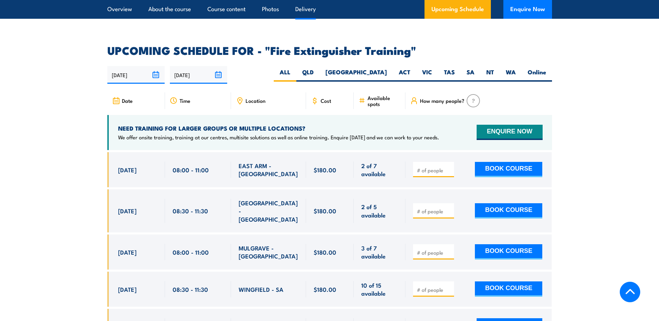
scroll to position [957, 0]
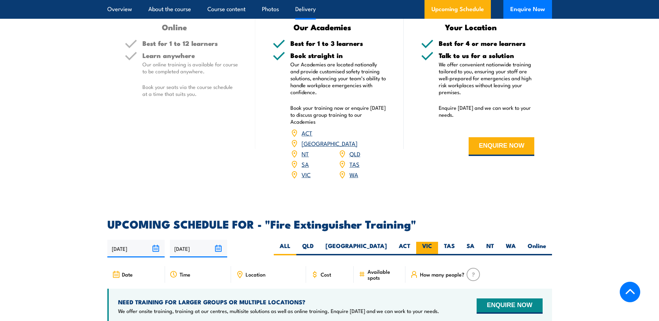
click at [424, 242] on label "VIC" at bounding box center [427, 249] width 22 height 14
click at [432, 242] on input "VIC" at bounding box center [434, 244] width 5 height 5
radio input "true"
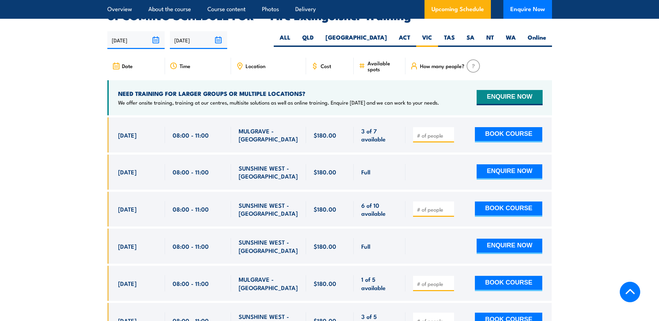
scroll to position [1165, 0]
click at [449, 206] on input "1" at bounding box center [434, 209] width 35 height 7
type input "2"
click at [449, 206] on input "2" at bounding box center [434, 209] width 35 height 7
click at [494, 201] on button "BOOK COURSE" at bounding box center [508, 208] width 67 height 15
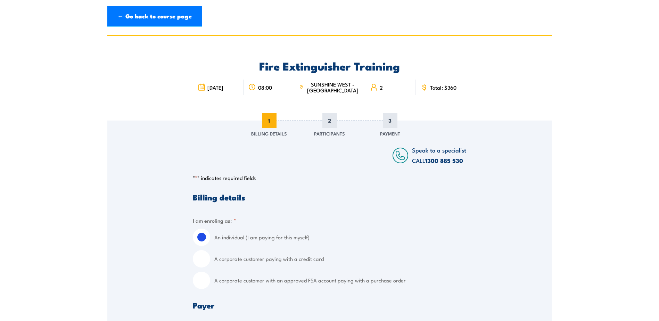
click at [204, 260] on input "A corporate customer paying with a credit card" at bounding box center [201, 258] width 17 height 17
radio input "true"
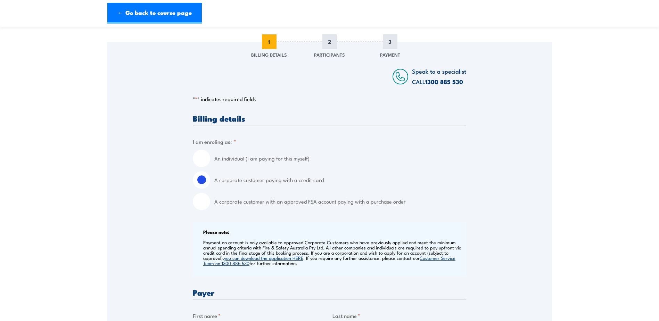
scroll to position [139, 0]
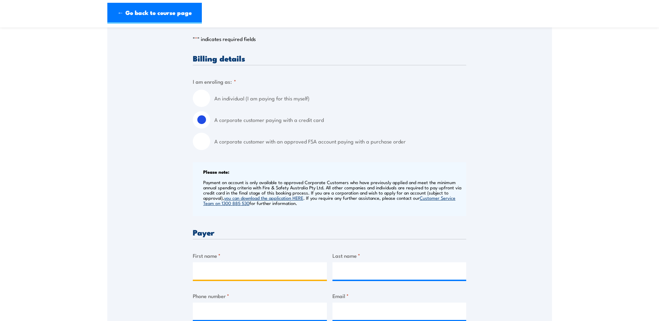
click at [225, 263] on input "First name *" at bounding box center [260, 270] width 134 height 17
type input "Lauren"
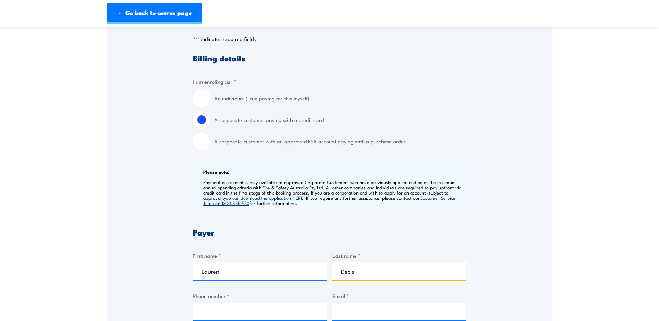
type input "Decis"
type input "0402683430"
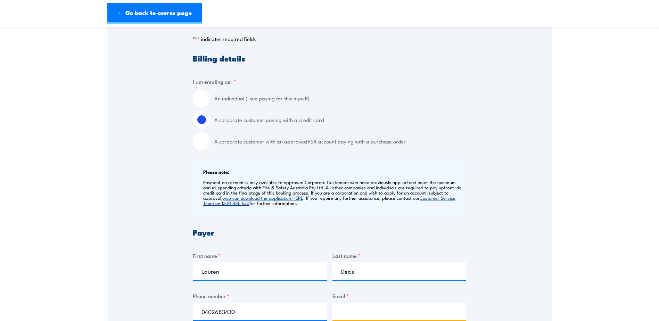
click at [340, 311] on input "Email *" at bounding box center [399, 310] width 134 height 17
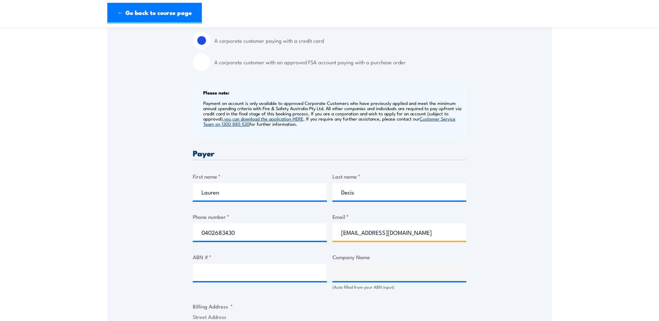
scroll to position [243, 0]
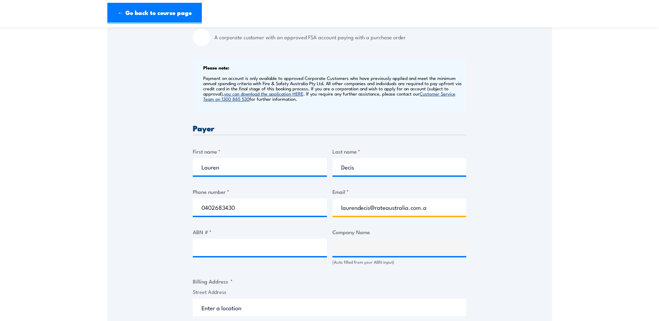
type input "laurendecis@rateaustralia.com.au"
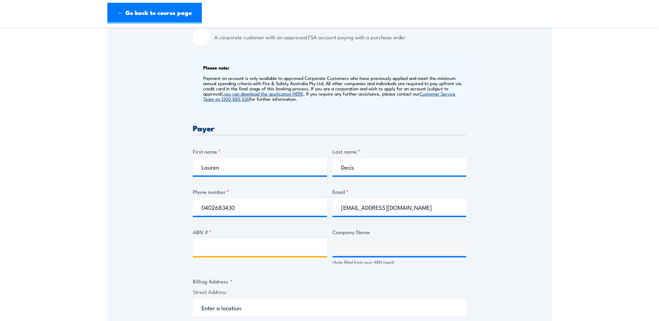
click at [232, 249] on input "ABN # *" at bounding box center [260, 247] width 134 height 17
type input "18076740451"
click at [506, 256] on div "Speak to a specialist CALL 1300 885 530 CALL 1300 885 530 " * " indicates requi…" at bounding box center [329, 239] width 444 height 725
type input "RATE (AUSTRALIA) PTY LTD"
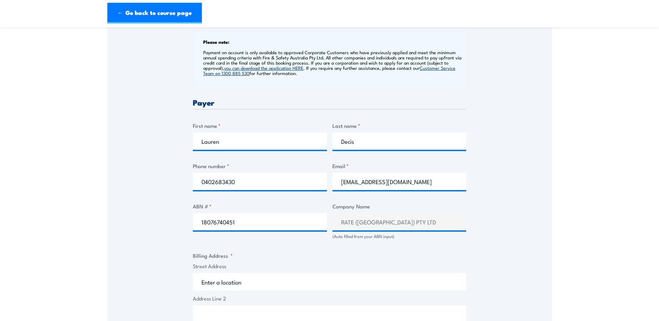
scroll to position [347, 0]
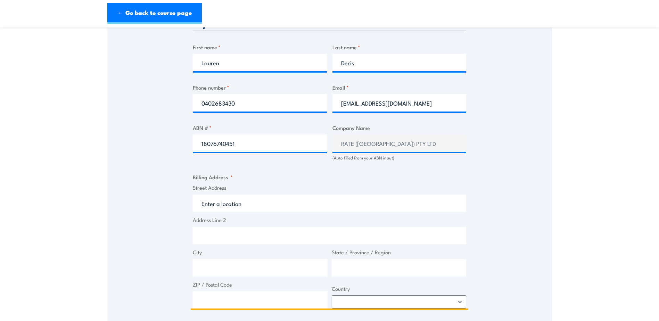
click at [219, 202] on input "Street Address" at bounding box center [329, 202] width 273 height 17
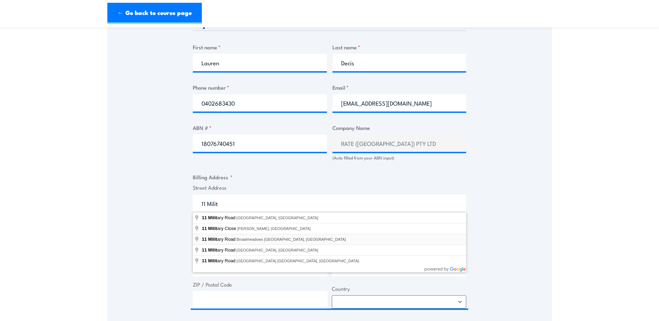
type input "11 Military Road, Broadmeadows VIC, Australia"
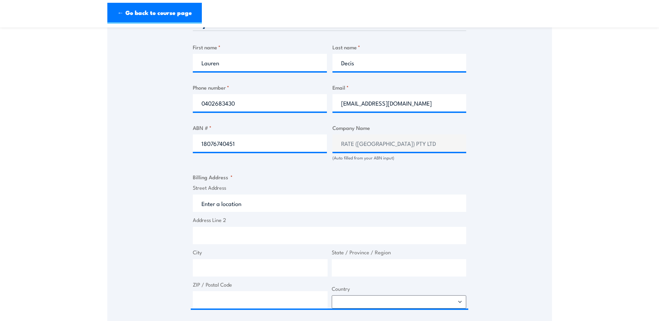
type input "11 Military Rd"
type input "Broadmeadows"
type input "Victoria"
type input "3047"
select select "Australia"
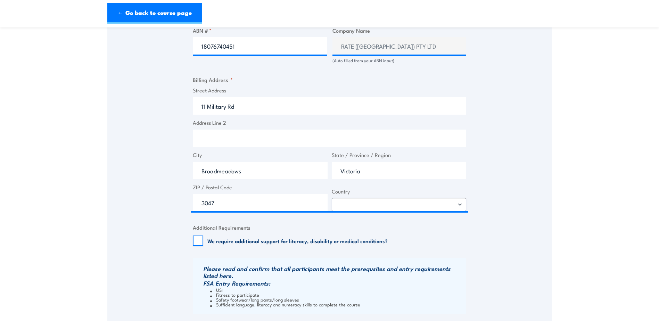
scroll to position [521, 0]
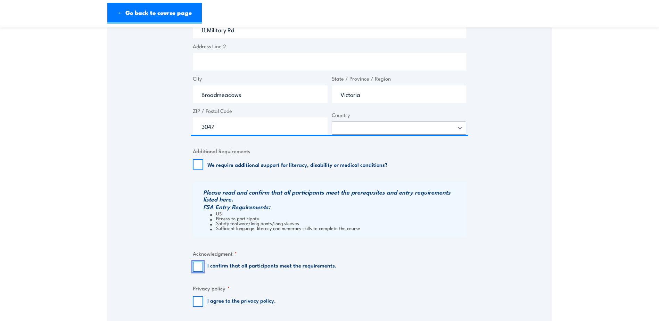
click at [198, 265] on input "I confirm that all participants meet the requirements." at bounding box center [198, 266] width 10 height 10
checkbox input "true"
click at [202, 306] on input "I agree to the privacy policy ." at bounding box center [198, 301] width 10 height 10
checkbox input "true"
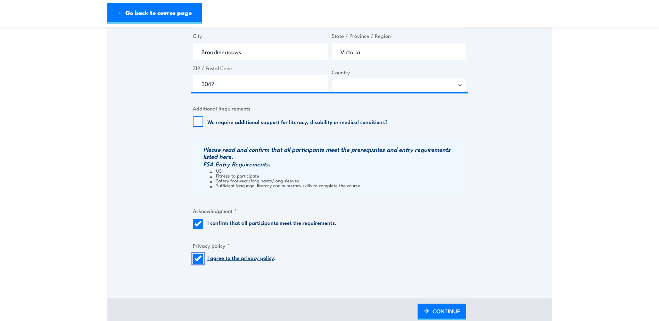
scroll to position [660, 0]
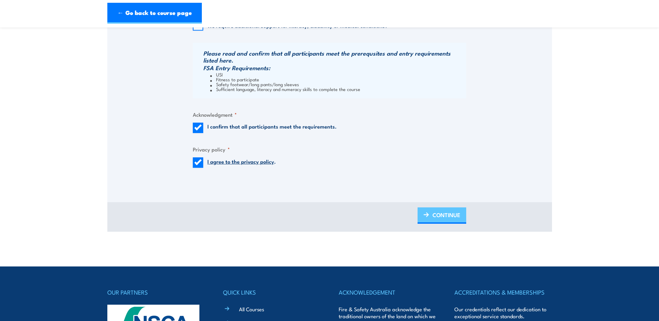
click at [439, 211] on span "CONTINUE" at bounding box center [446, 215] width 28 height 18
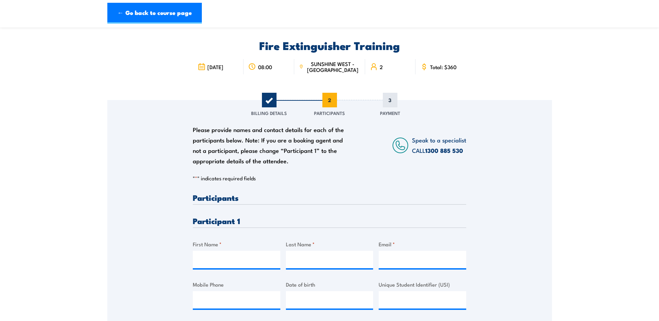
scroll to position [35, 0]
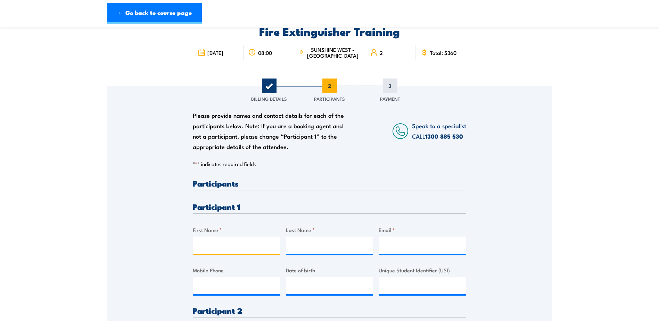
click at [208, 252] on input "First Name *" at bounding box center [236, 244] width 87 height 17
type input "Jeremy"
type input "Wilson"
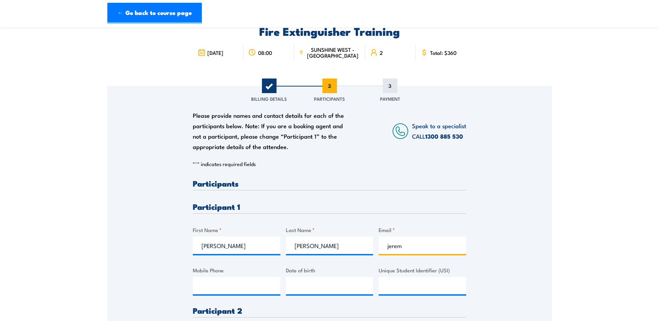
type input "jeremywilson@rateaustralia.com.au"
click at [257, 282] on input "Mobile Phone" at bounding box center [236, 285] width 87 height 17
type input "0438389897"
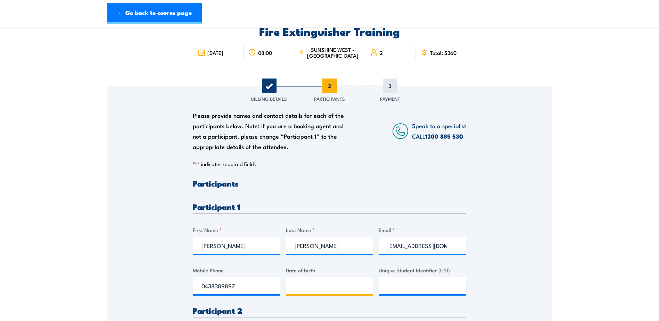
type input "__/__/____"
click at [315, 292] on input "__/__/____" at bounding box center [329, 285] width 87 height 17
click at [294, 285] on input "__/__/____" at bounding box center [329, 285] width 87 height 17
type input "24/10/1974"
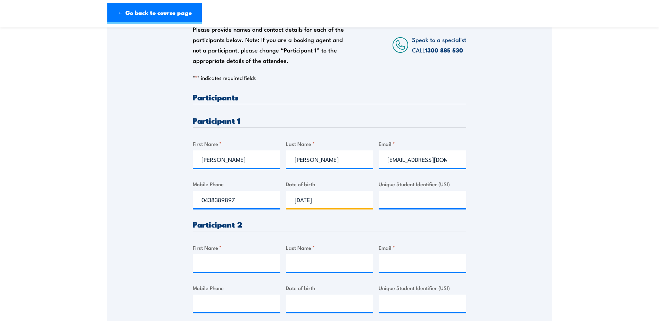
scroll to position [174, 0]
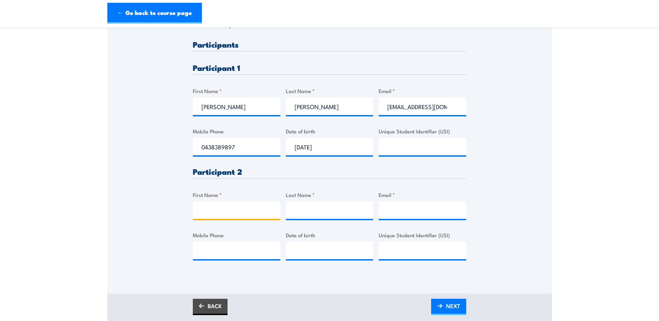
click at [236, 205] on input "First Name *" at bounding box center [236, 209] width 87 height 17
type input "Ramil"
type input "Baluyot"
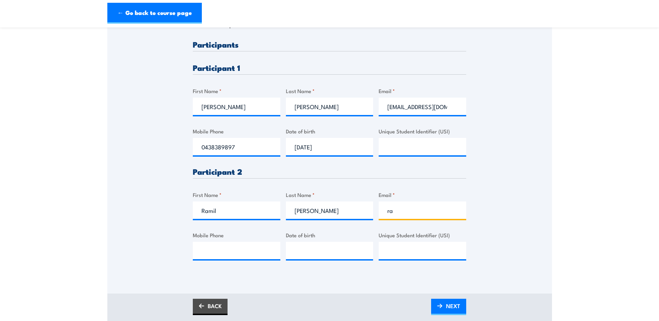
type input "ramilbaluyot@rateaustralia.com.au"
type input "0414687351"
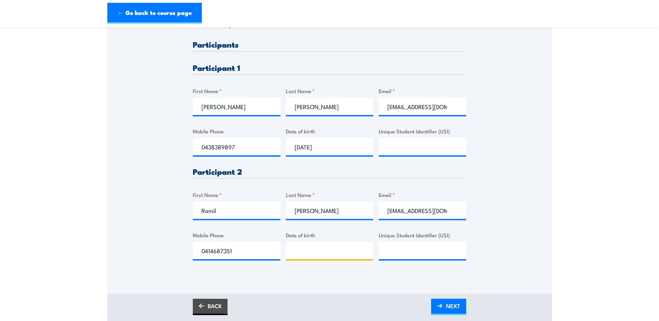
type input "__/__/____"
click at [304, 251] on input "__/__/____" at bounding box center [329, 250] width 87 height 17
type input "__/__/____"
click at [259, 254] on input "0414687351" at bounding box center [236, 250] width 87 height 17
type input "0414687351"
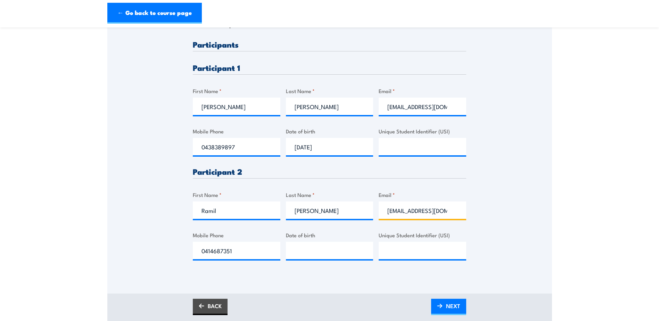
click at [450, 212] on input "ramilbaluyot@rateaustralia.com.au" at bounding box center [421, 209] width 87 height 17
click at [445, 212] on input "ramilbaluyot@rateaustralia.com.au" at bounding box center [421, 209] width 87 height 17
type input "ramilbaluyot@rateaustralia.com.au"
click at [543, 191] on div "Please provide names and contact details for each of the participants below. No…" at bounding box center [329, 110] width 444 height 327
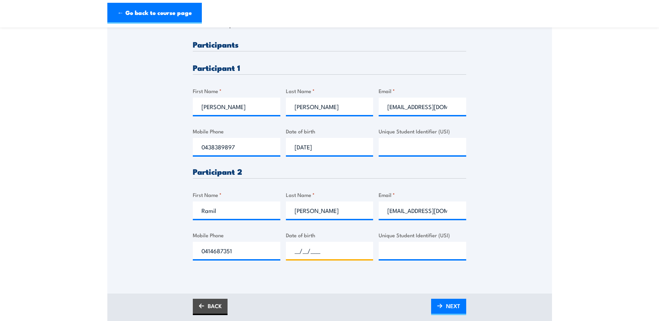
click at [302, 245] on input "__/__/____" at bounding box center [329, 250] width 87 height 17
click at [295, 246] on input "__/__/____" at bounding box center [329, 250] width 87 height 17
type input "30/12/1966"
drag, startPoint x: 458, startPoint y: 306, endPoint x: 460, endPoint y: 303, distance: 3.7
click at [459, 304] on span "NEXT" at bounding box center [453, 306] width 14 height 18
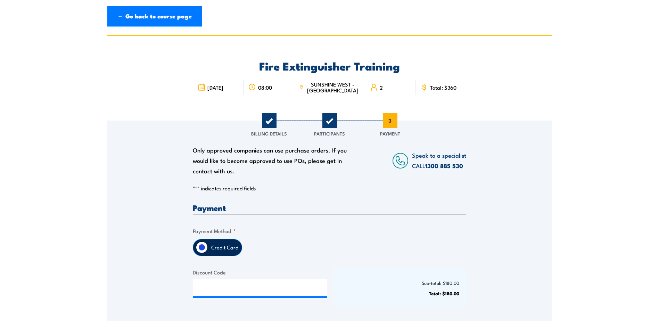
click at [222, 244] on label "Credit Card" at bounding box center [225, 247] width 34 height 16
click at [208, 244] on input "Credit Card" at bounding box center [202, 247] width 12 height 12
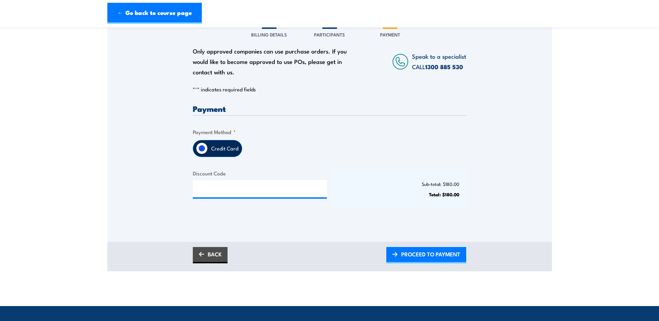
scroll to position [104, 0]
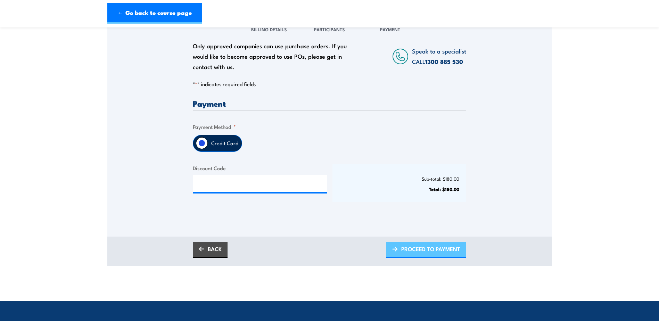
click at [417, 246] on span "PROCEED TO PAYMENT" at bounding box center [430, 249] width 59 height 18
click at [433, 252] on span "PLEASE WAIT..." at bounding box center [441, 249] width 39 height 18
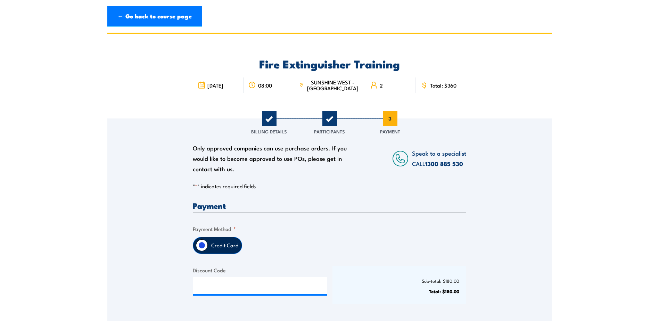
scroll to position [0, 0]
